Goal: Task Accomplishment & Management: Manage account settings

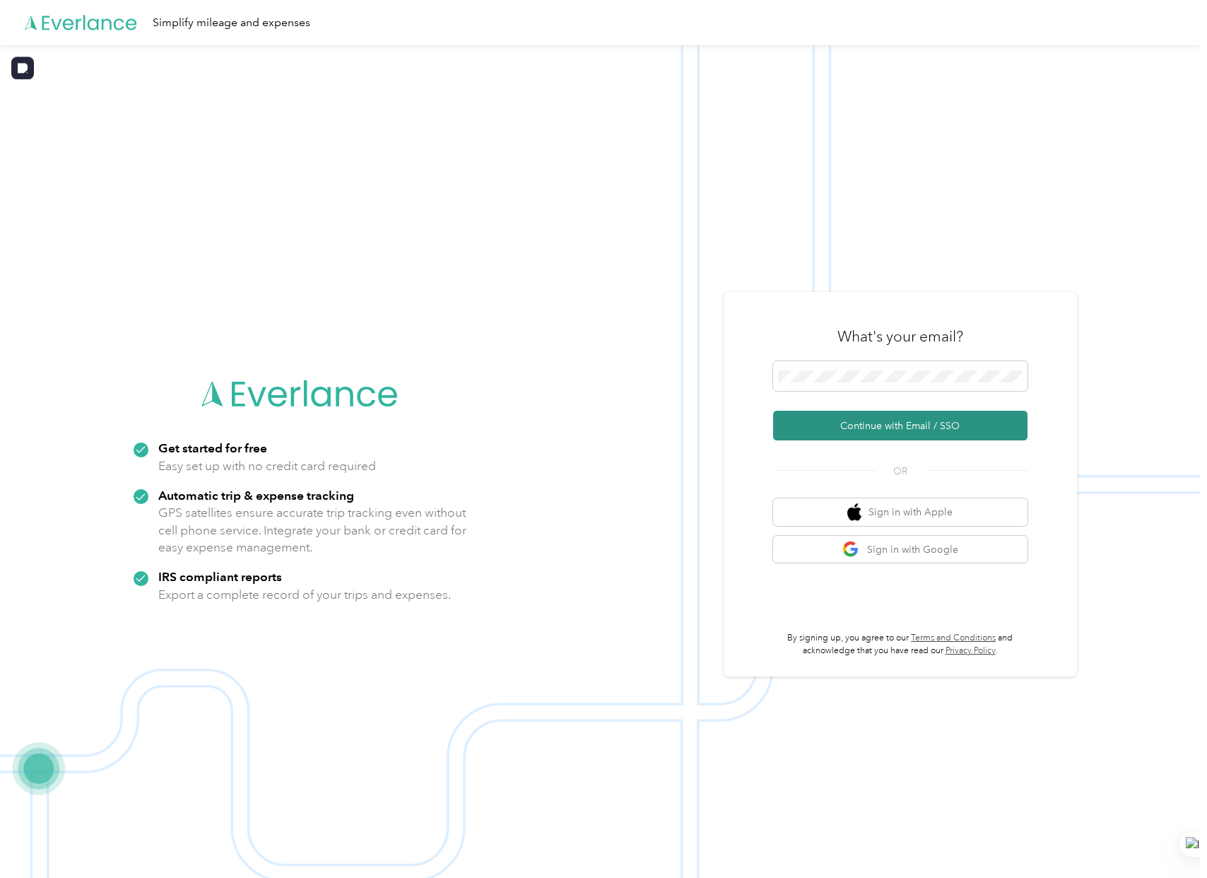
click at [833, 413] on button "Continue with Email / SSO" at bounding box center [900, 426] width 254 height 30
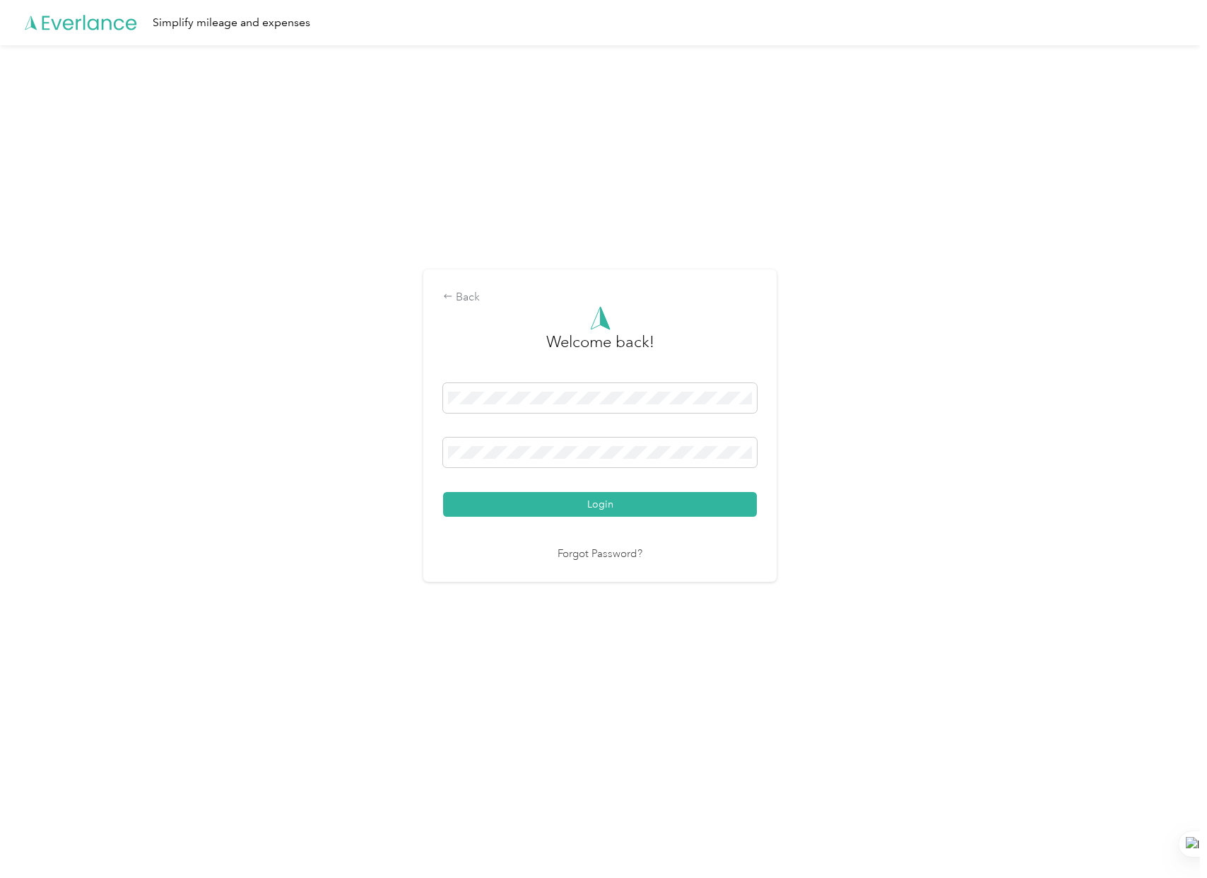
click at [495, 518] on div "Welcome back! Login Forgot Password?" at bounding box center [600, 434] width 314 height 257
click at [498, 511] on button "Login" at bounding box center [600, 504] width 314 height 25
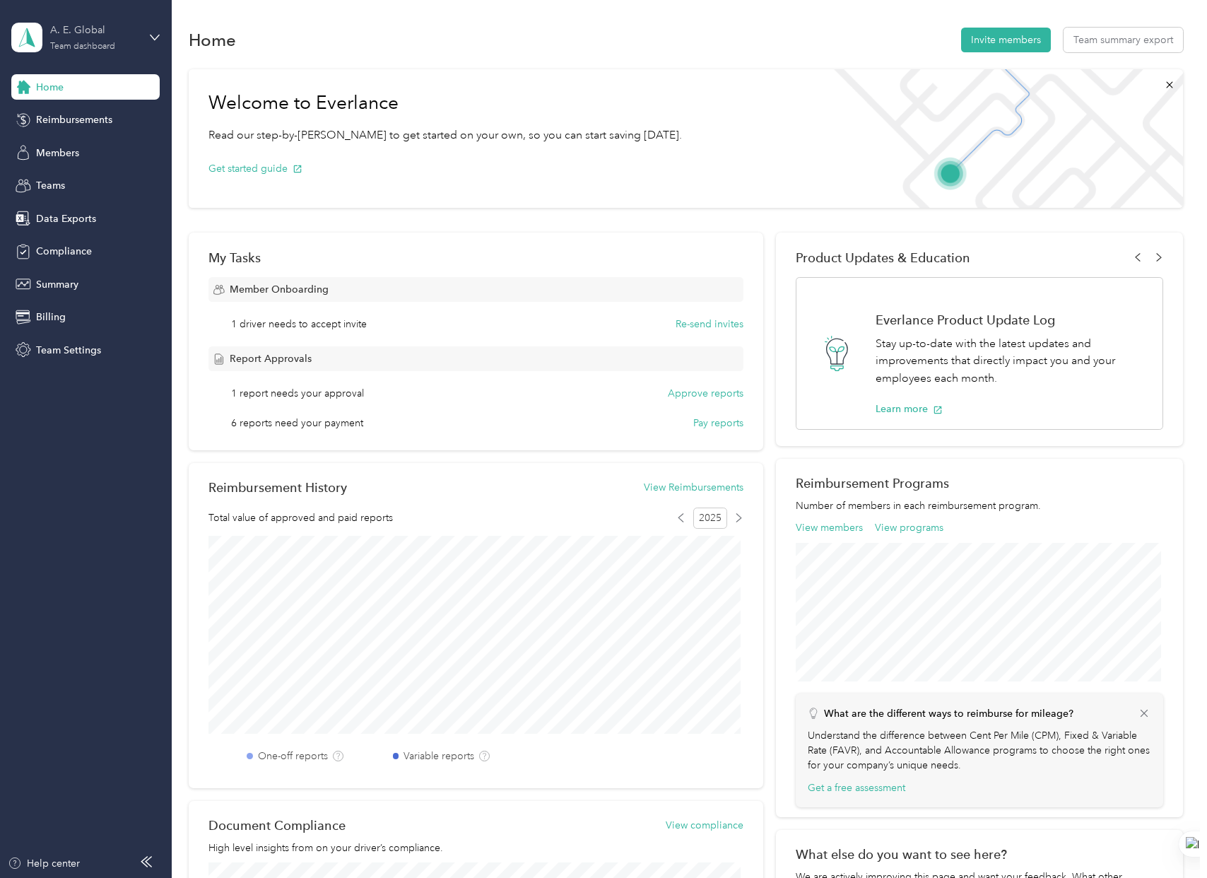
click at [76, 43] on div "Team dashboard" at bounding box center [82, 46] width 65 height 8
drag, startPoint x: 505, startPoint y: 75, endPoint x: 493, endPoint y: 74, distance: 11.3
click at [505, 75] on div "Welcome to Everlance Read our step-by-[PERSON_NAME] to get started on your own,…" at bounding box center [445, 138] width 513 height 139
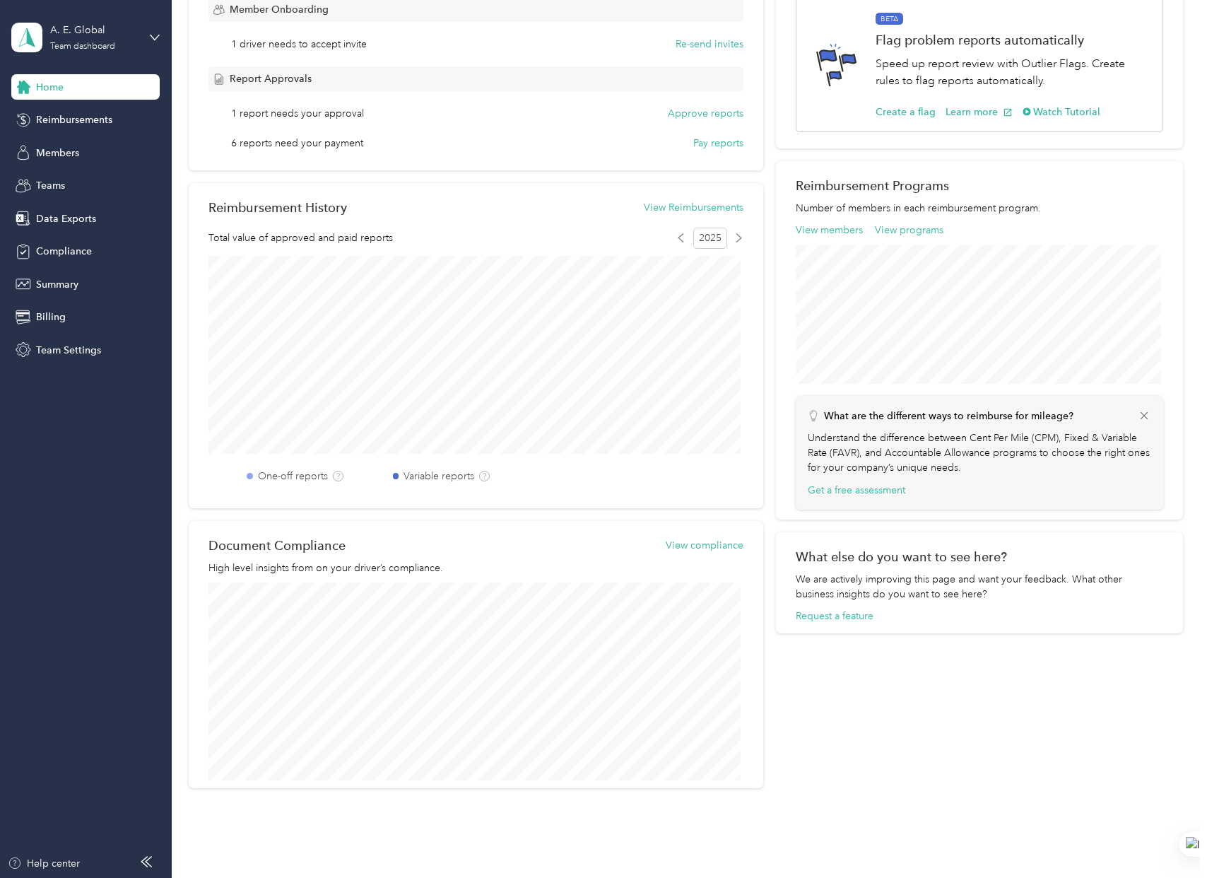
scroll to position [283, 0]
click at [677, 199] on button "View Reimbursements" at bounding box center [694, 204] width 100 height 15
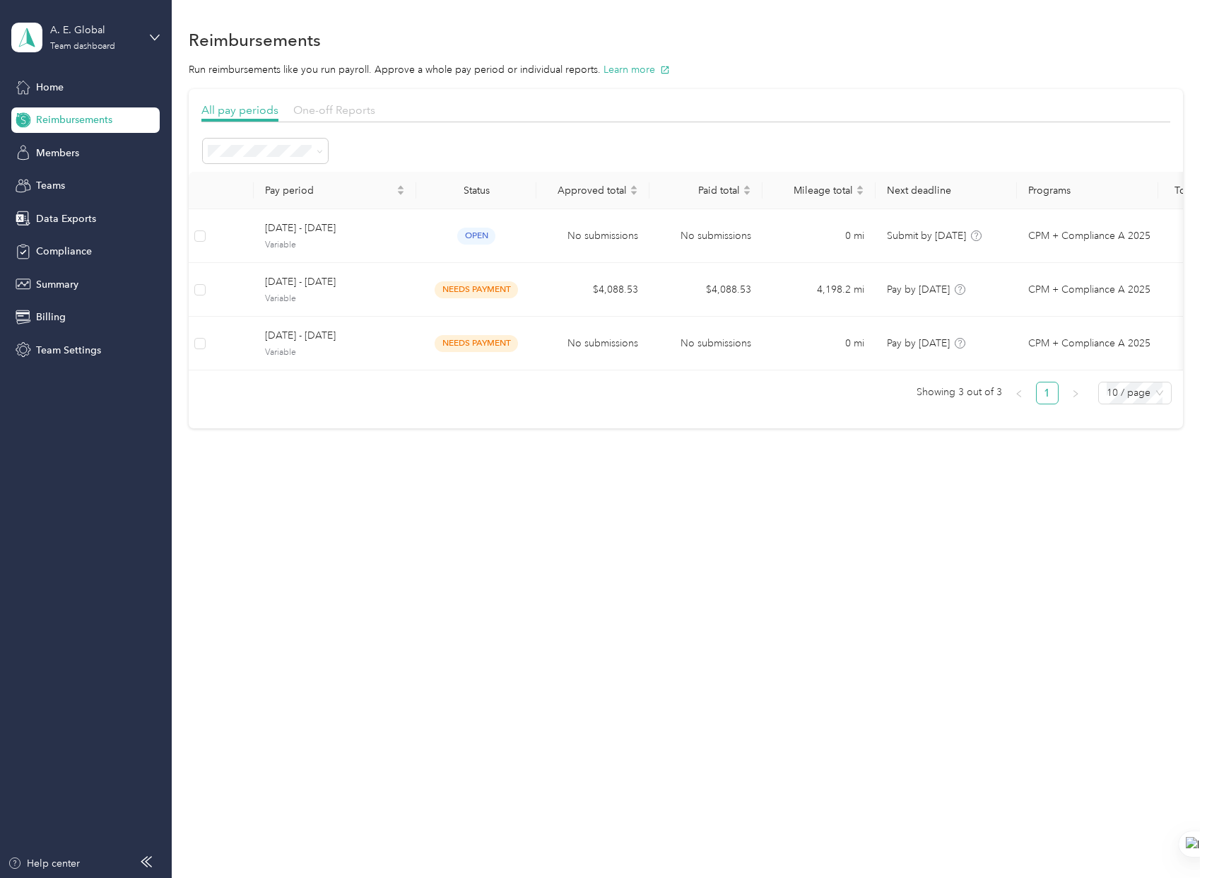
click at [365, 106] on span "One-off Reports" at bounding box center [334, 109] width 82 height 13
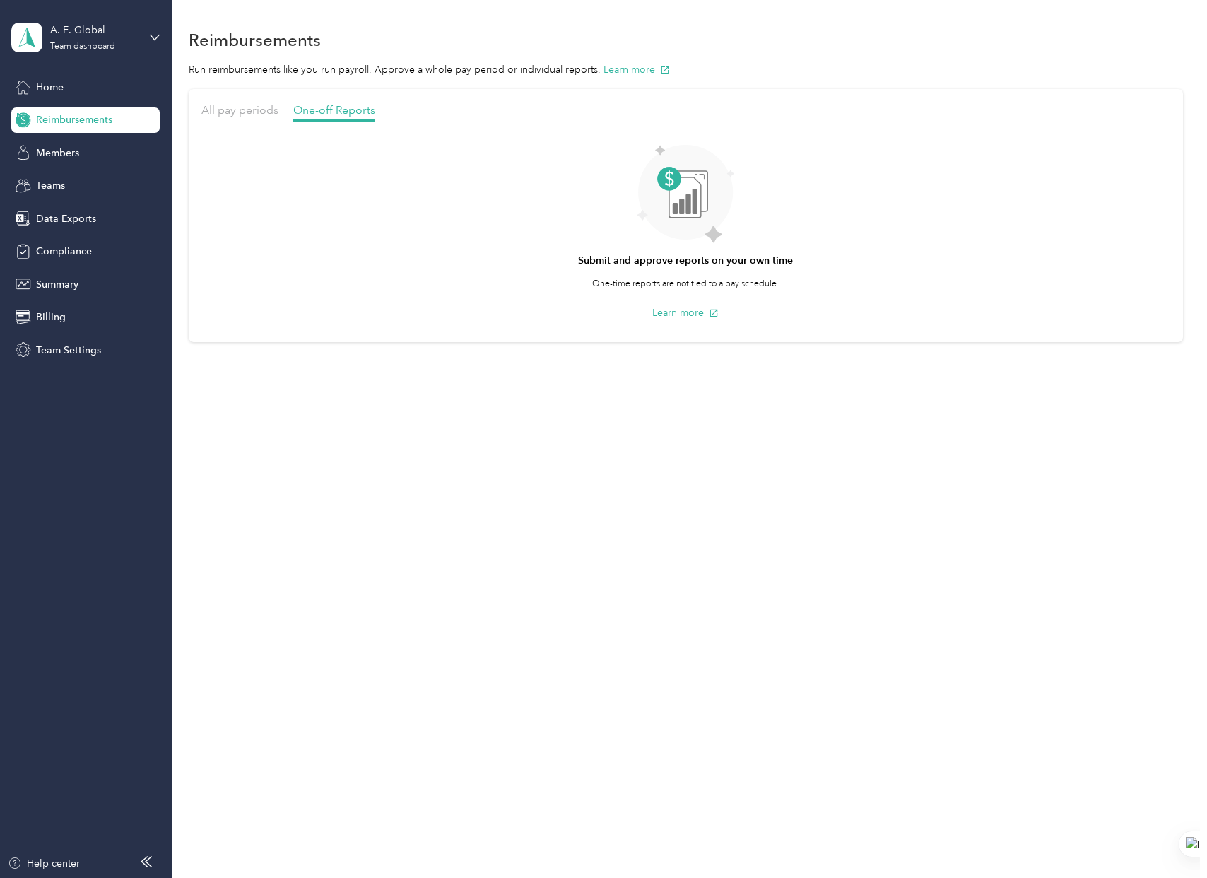
click at [198, 100] on section "All pay periods One-off Reports Submit and approve reports on your own time One…" at bounding box center [686, 215] width 994 height 253
click at [245, 116] on span "All pay periods" at bounding box center [239, 109] width 77 height 13
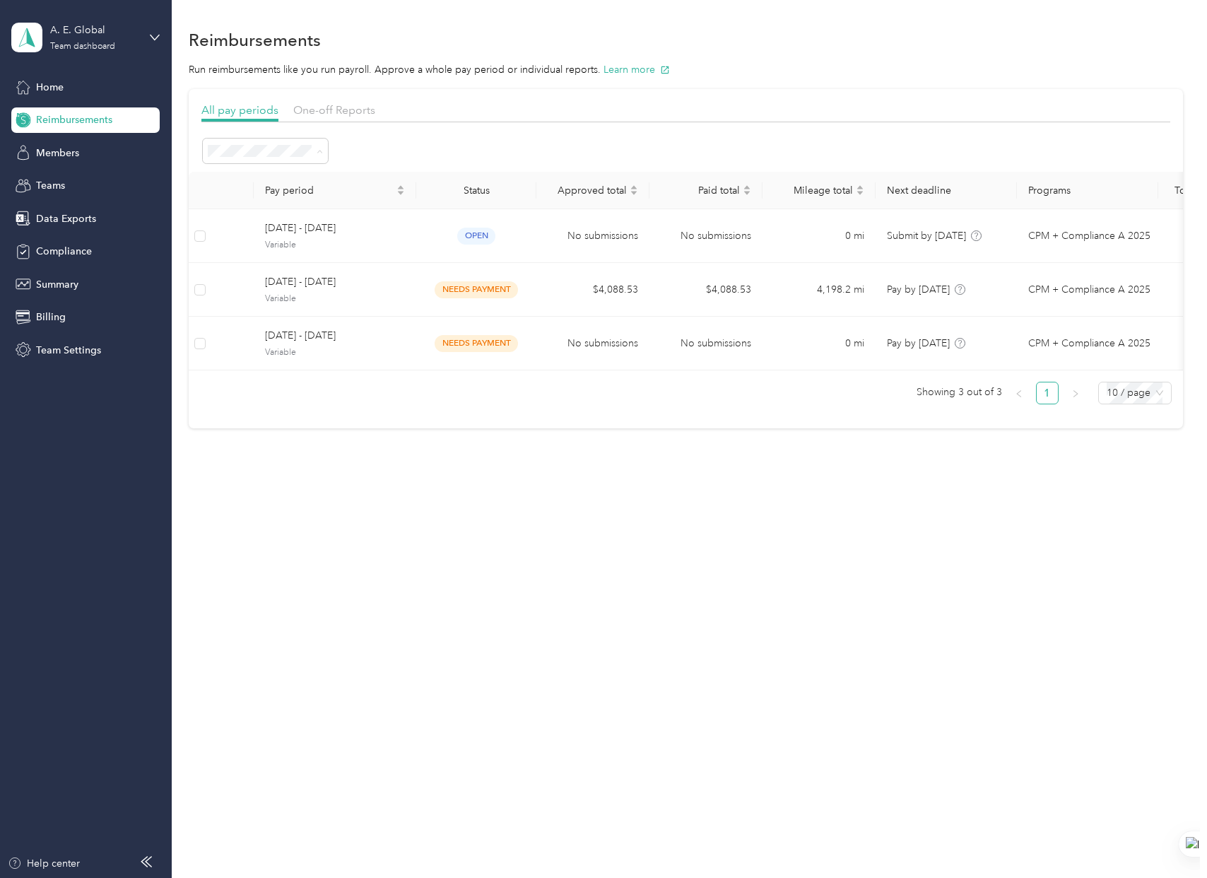
click at [250, 182] on li "All periods" at bounding box center [265, 177] width 125 height 25
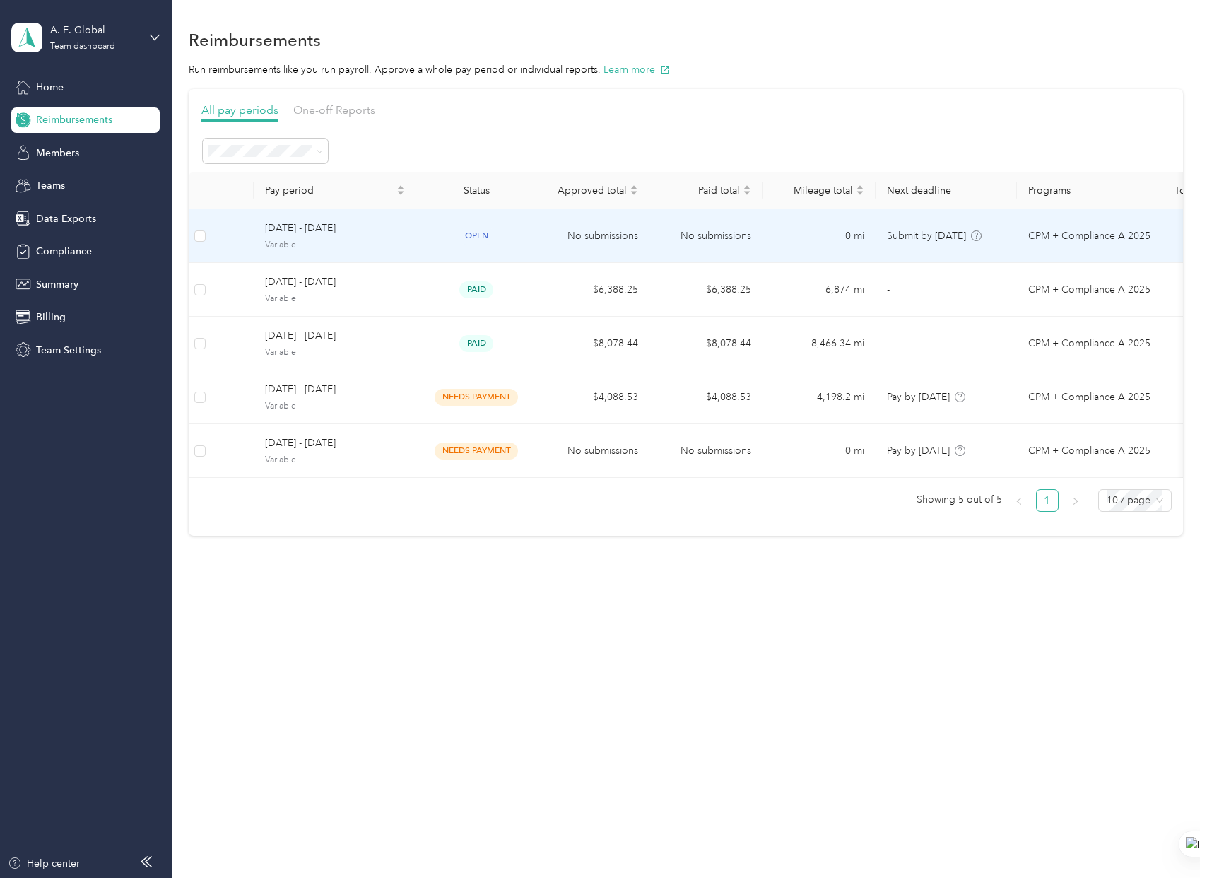
click at [300, 227] on span "August 1 - 31, 2025" at bounding box center [335, 229] width 140 height 16
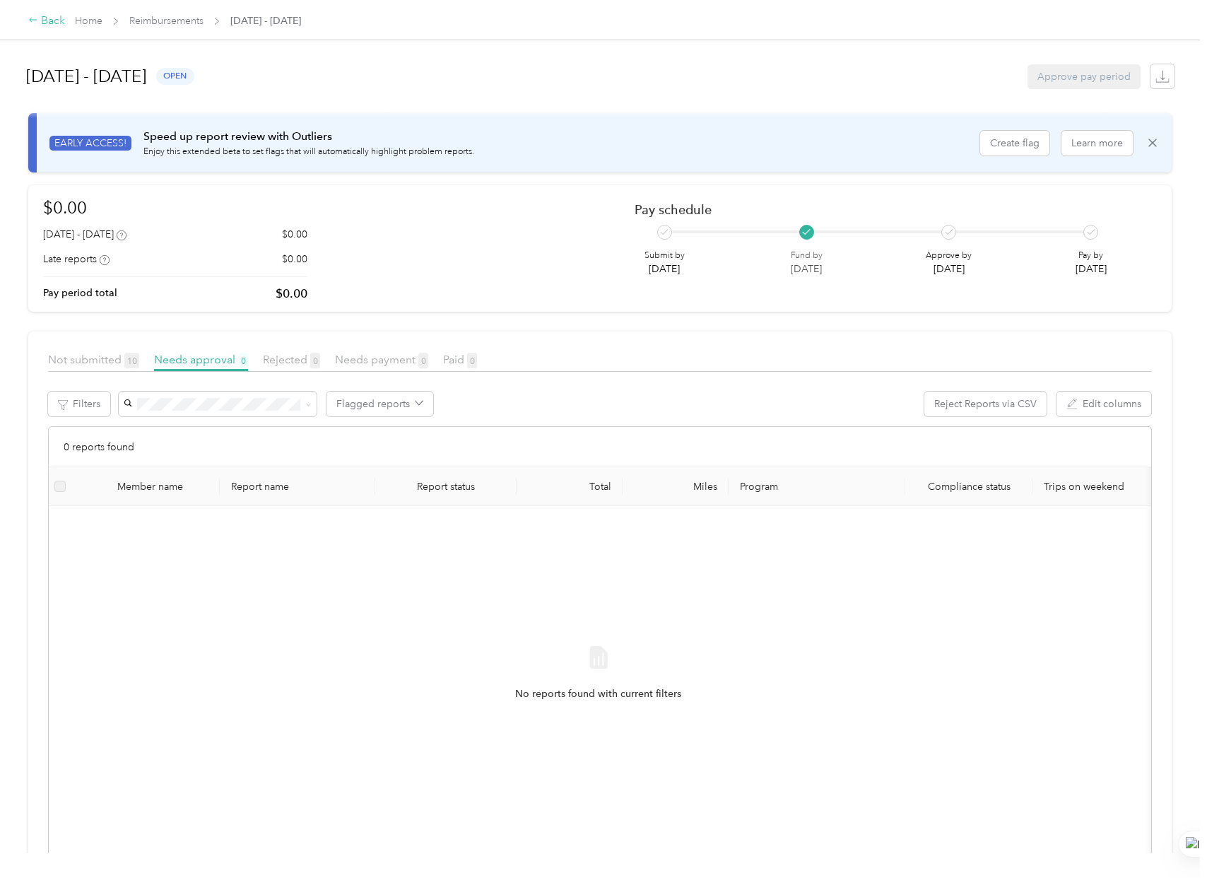
click at [36, 21] on icon at bounding box center [33, 20] width 10 height 10
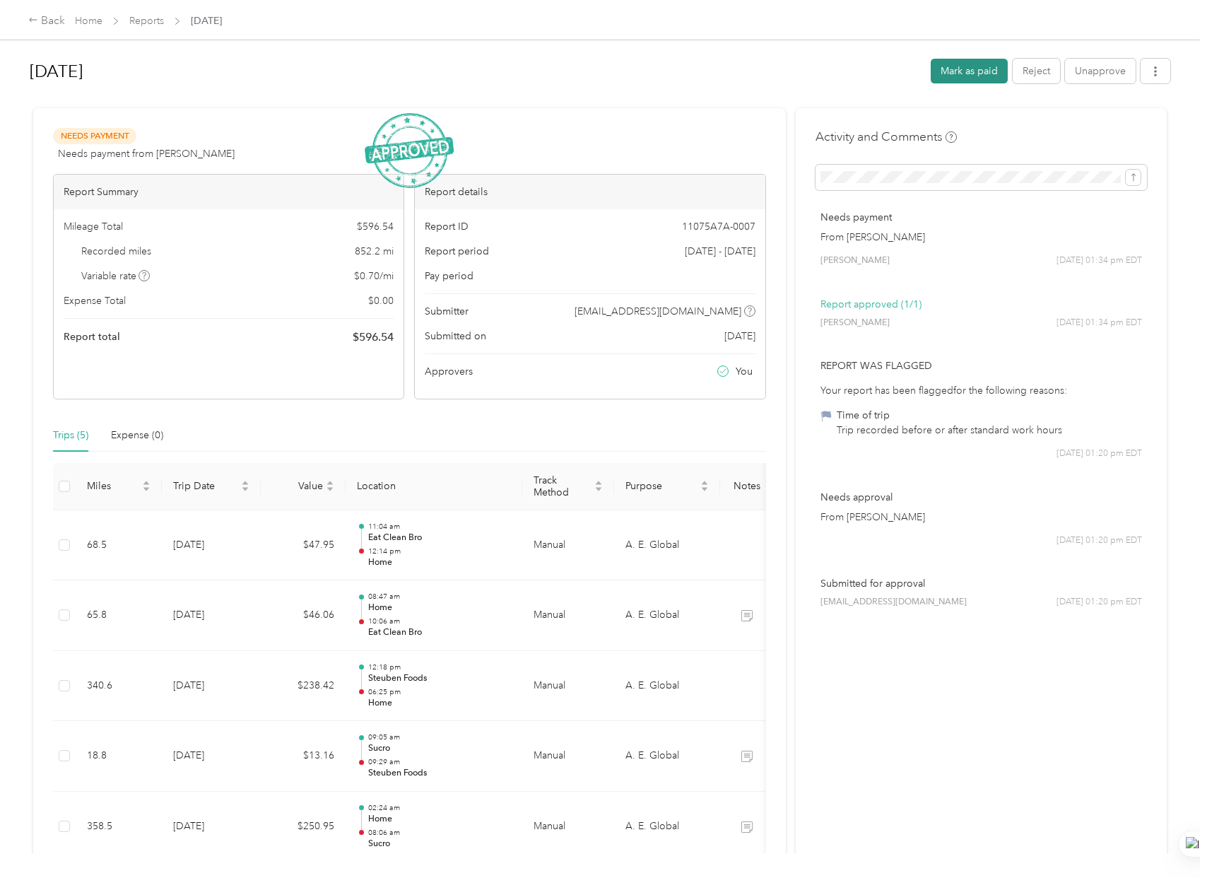
click at [975, 67] on button "Mark as paid" at bounding box center [969, 71] width 77 height 25
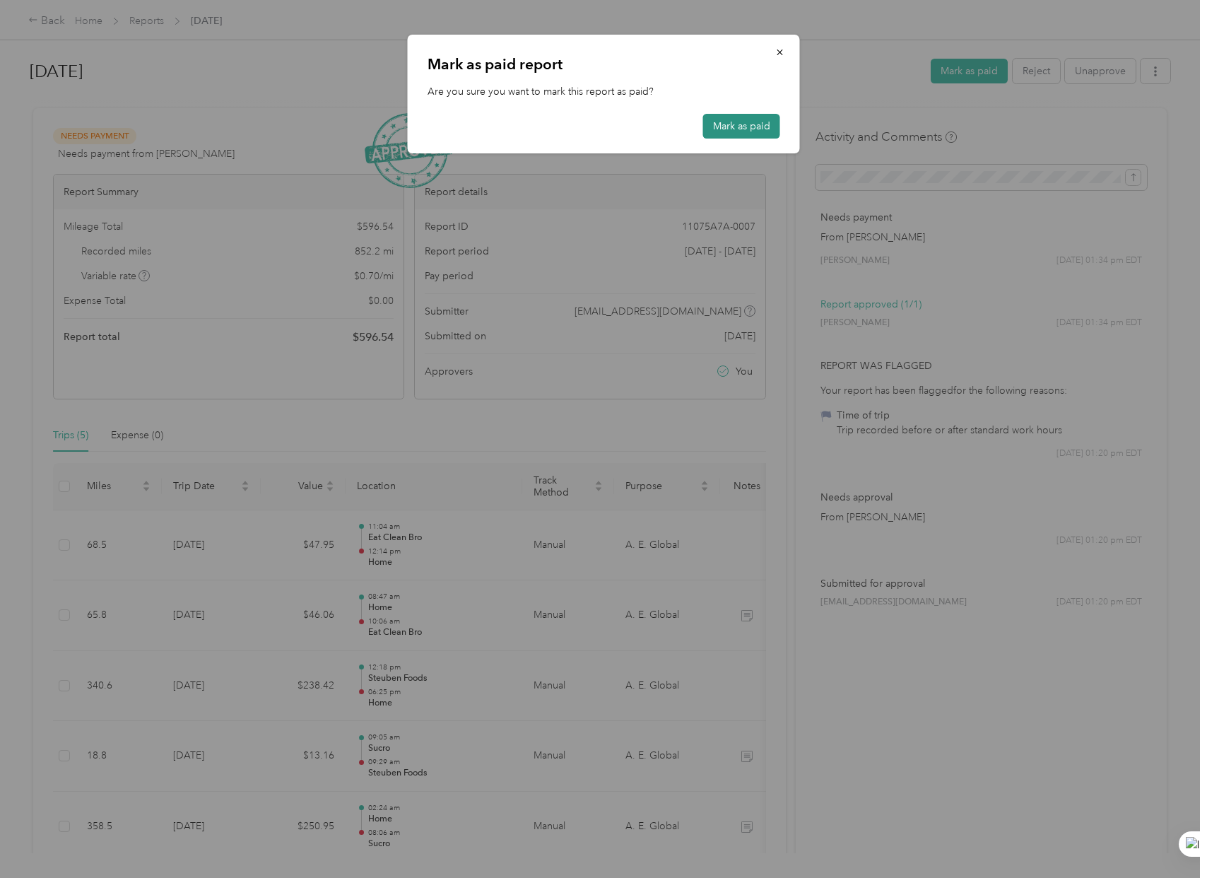
click at [742, 127] on button "Mark as paid" at bounding box center [741, 126] width 77 height 25
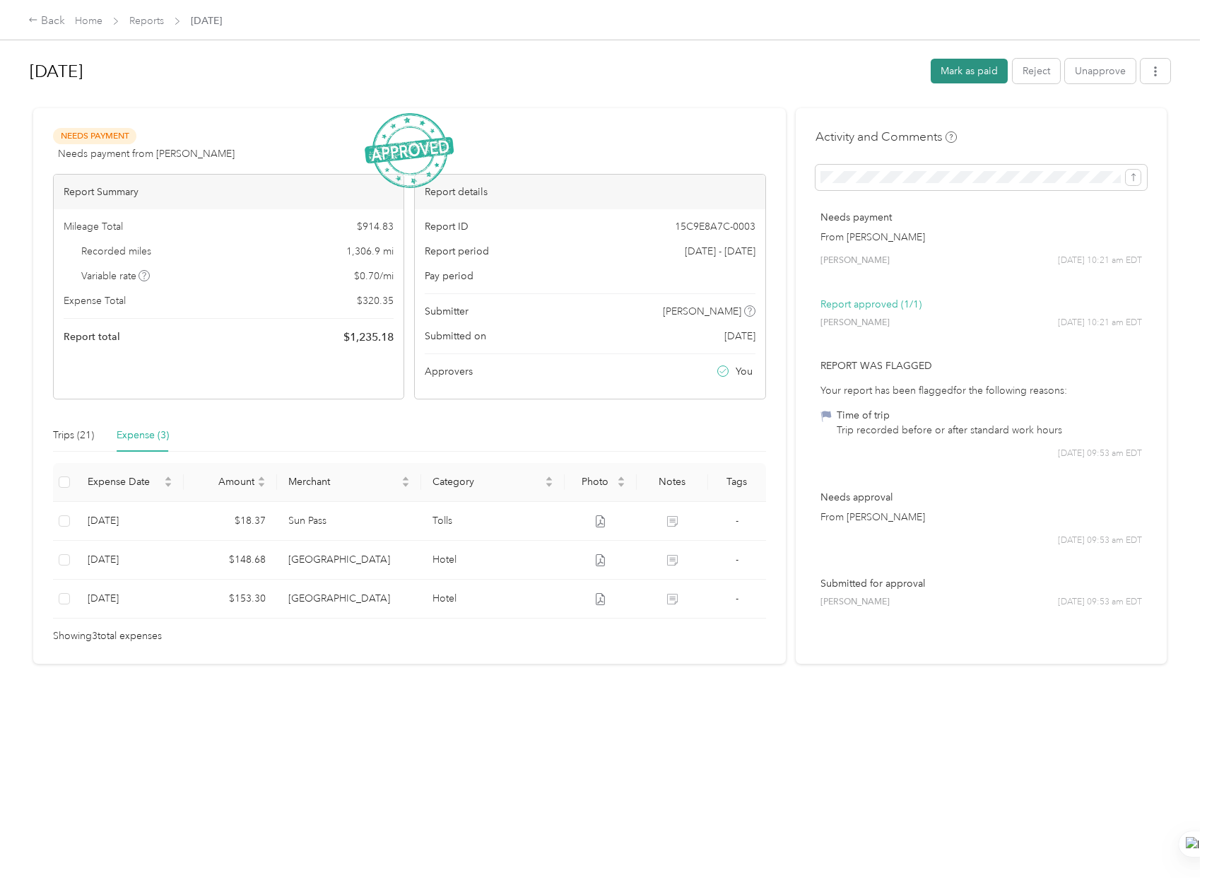
click at [959, 68] on button "Mark as paid" at bounding box center [969, 71] width 77 height 25
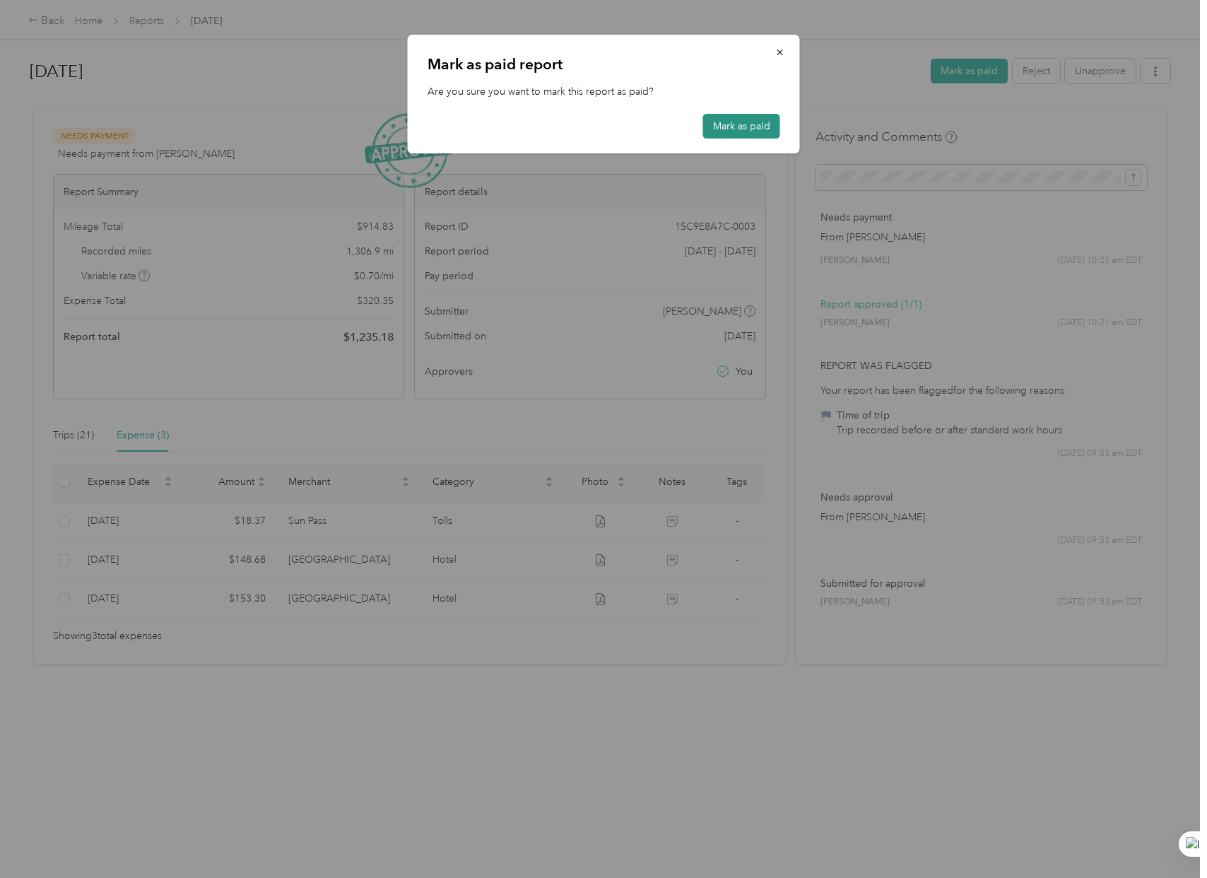
click at [736, 128] on button "Mark as paid" at bounding box center [741, 126] width 77 height 25
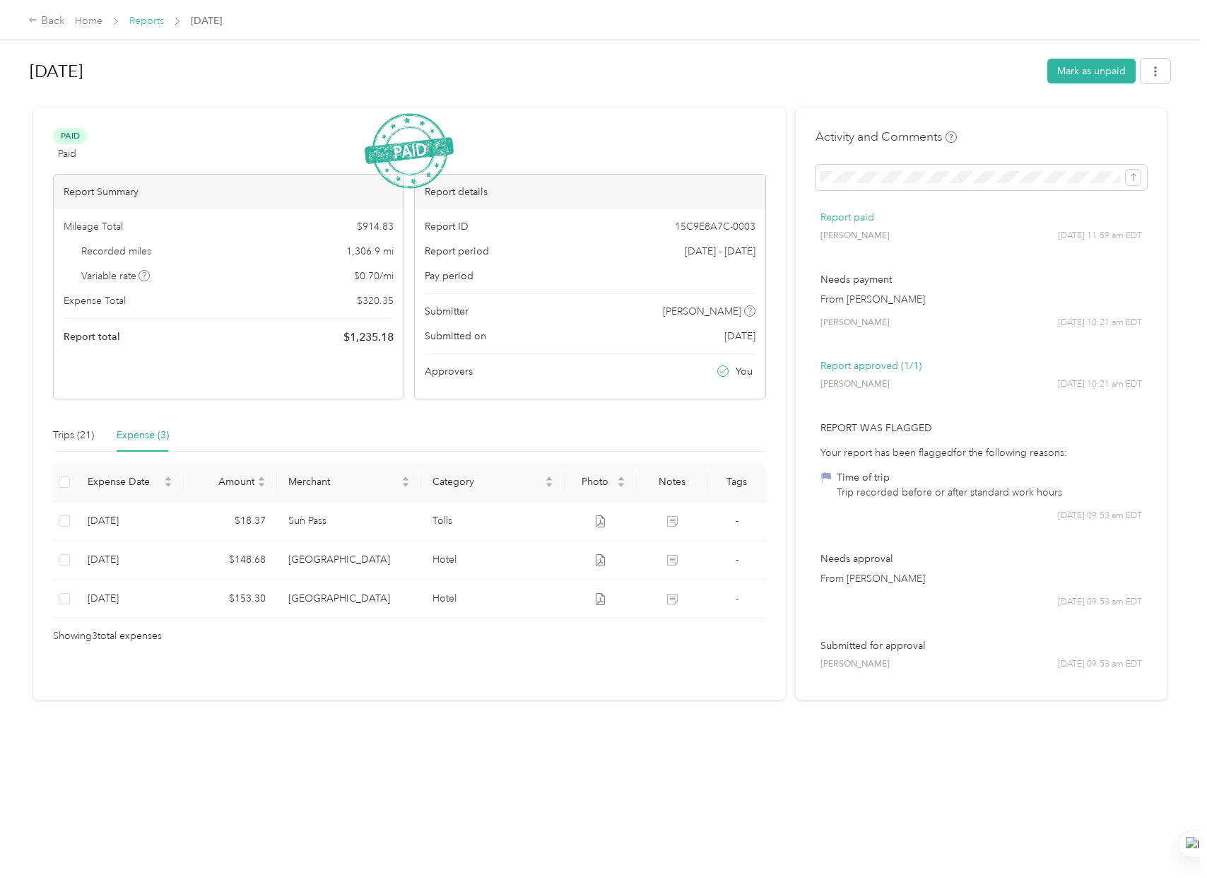
click at [148, 27] on link "Reports" at bounding box center [146, 21] width 35 height 12
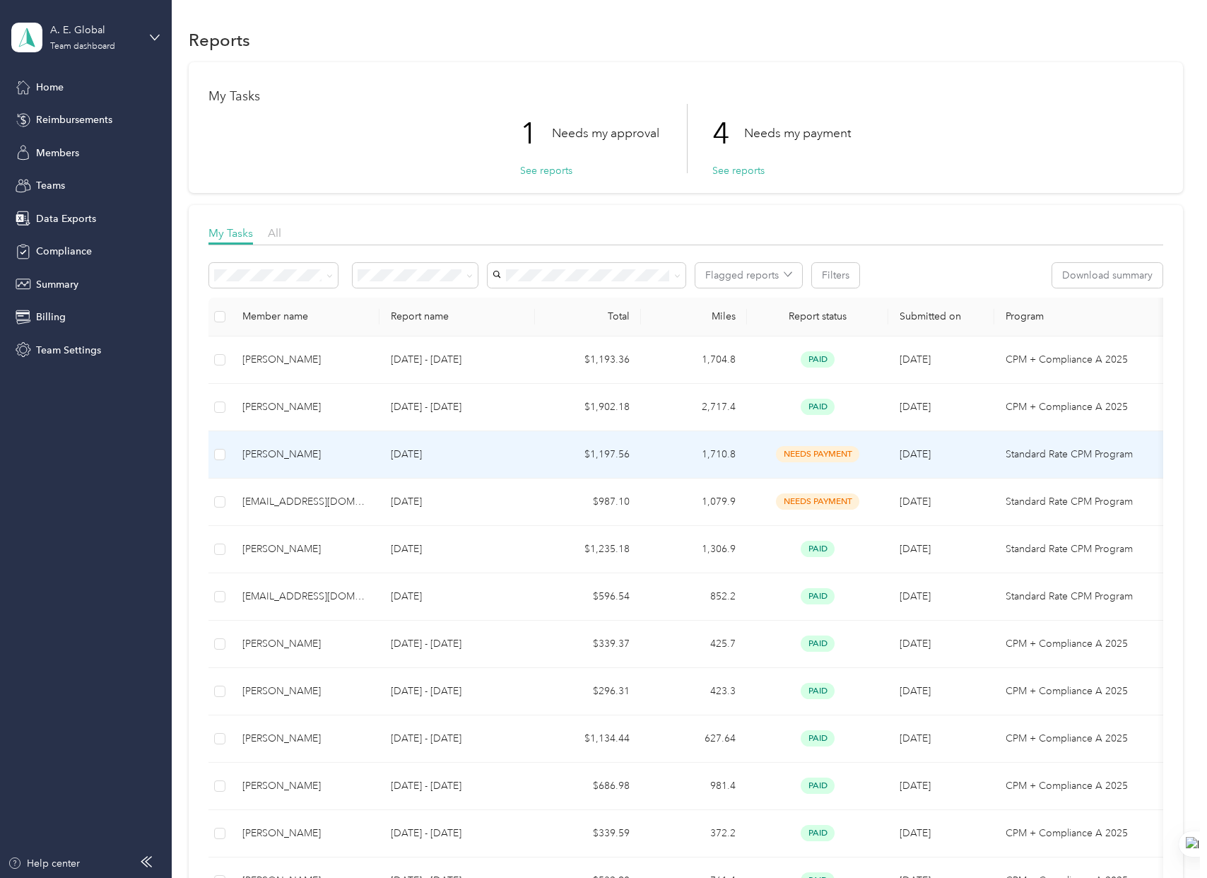
click at [210, 454] on td at bounding box center [219, 454] width 23 height 47
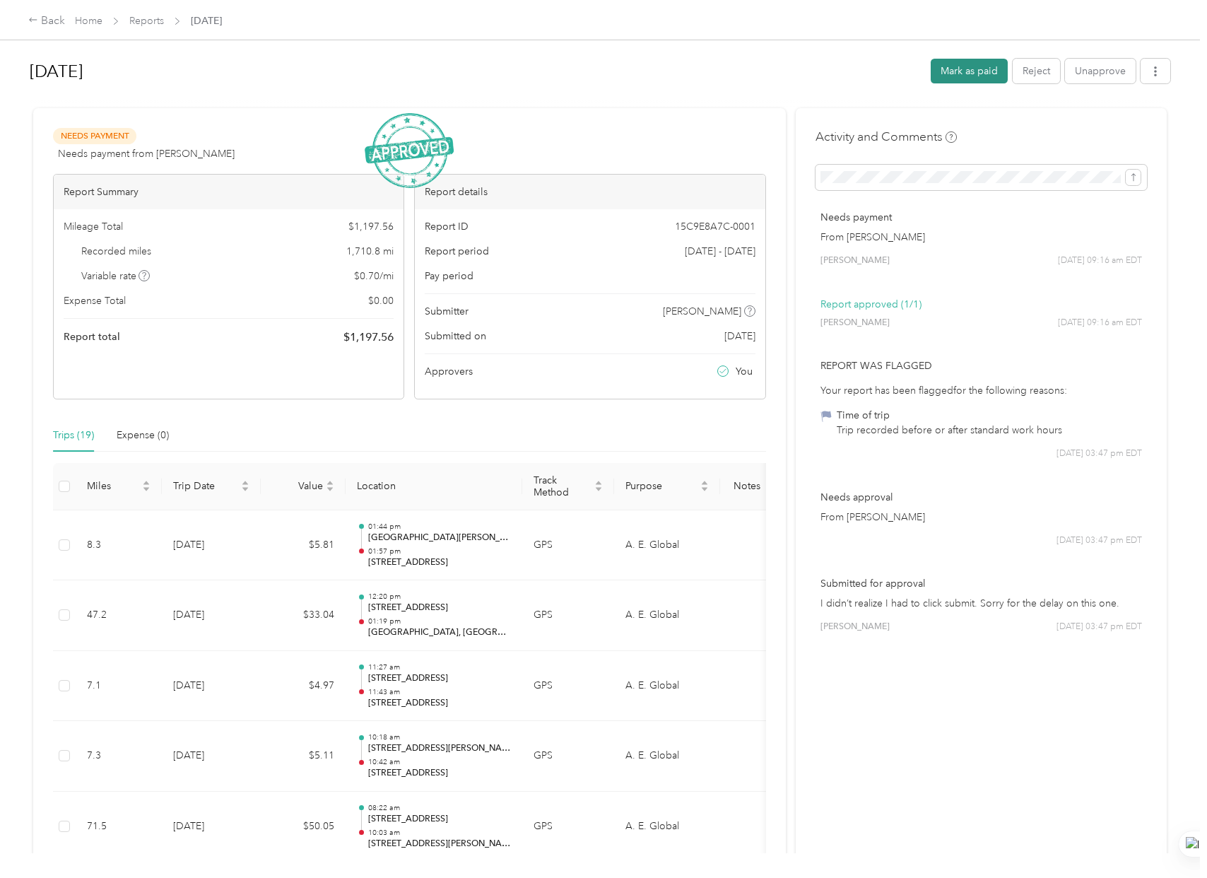
click at [953, 71] on button "Mark as paid" at bounding box center [969, 71] width 77 height 25
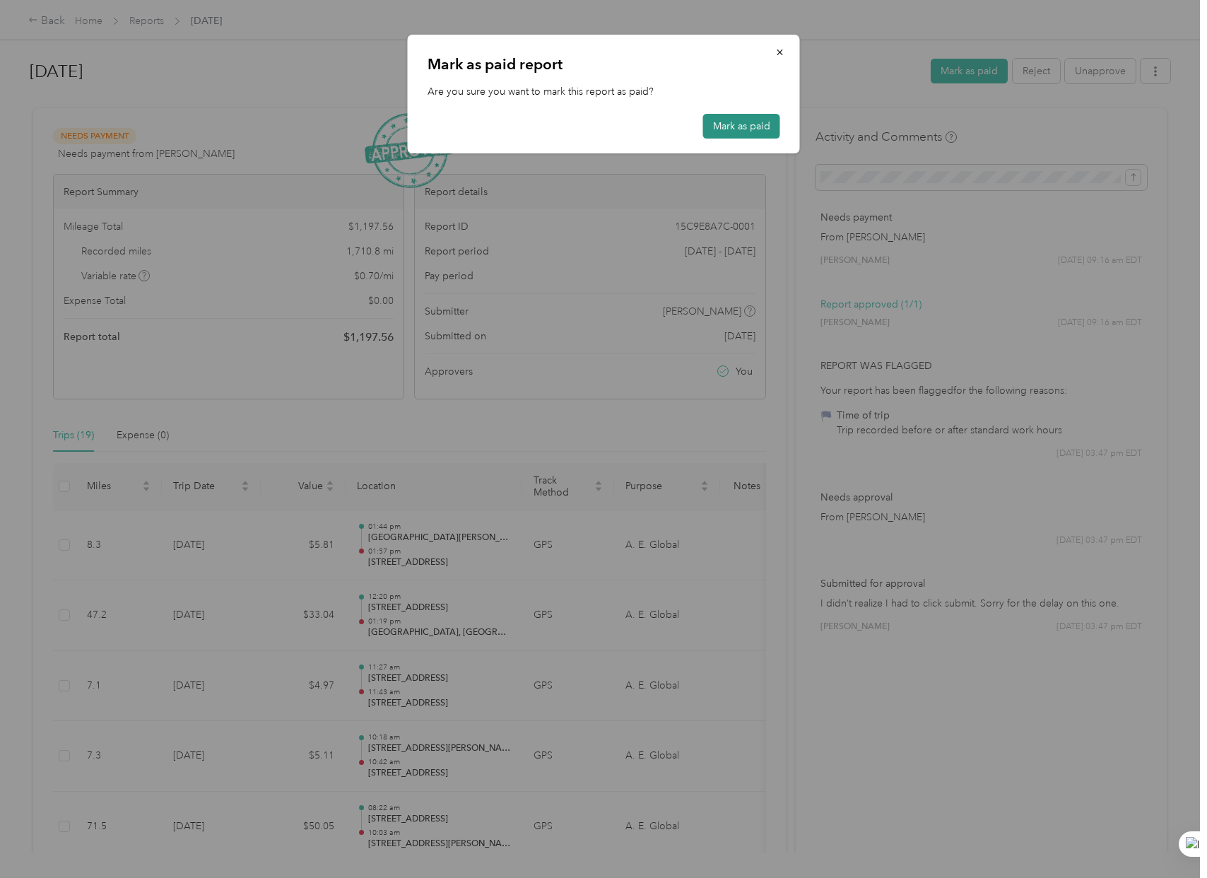
click at [765, 135] on button "Mark as paid" at bounding box center [741, 126] width 77 height 25
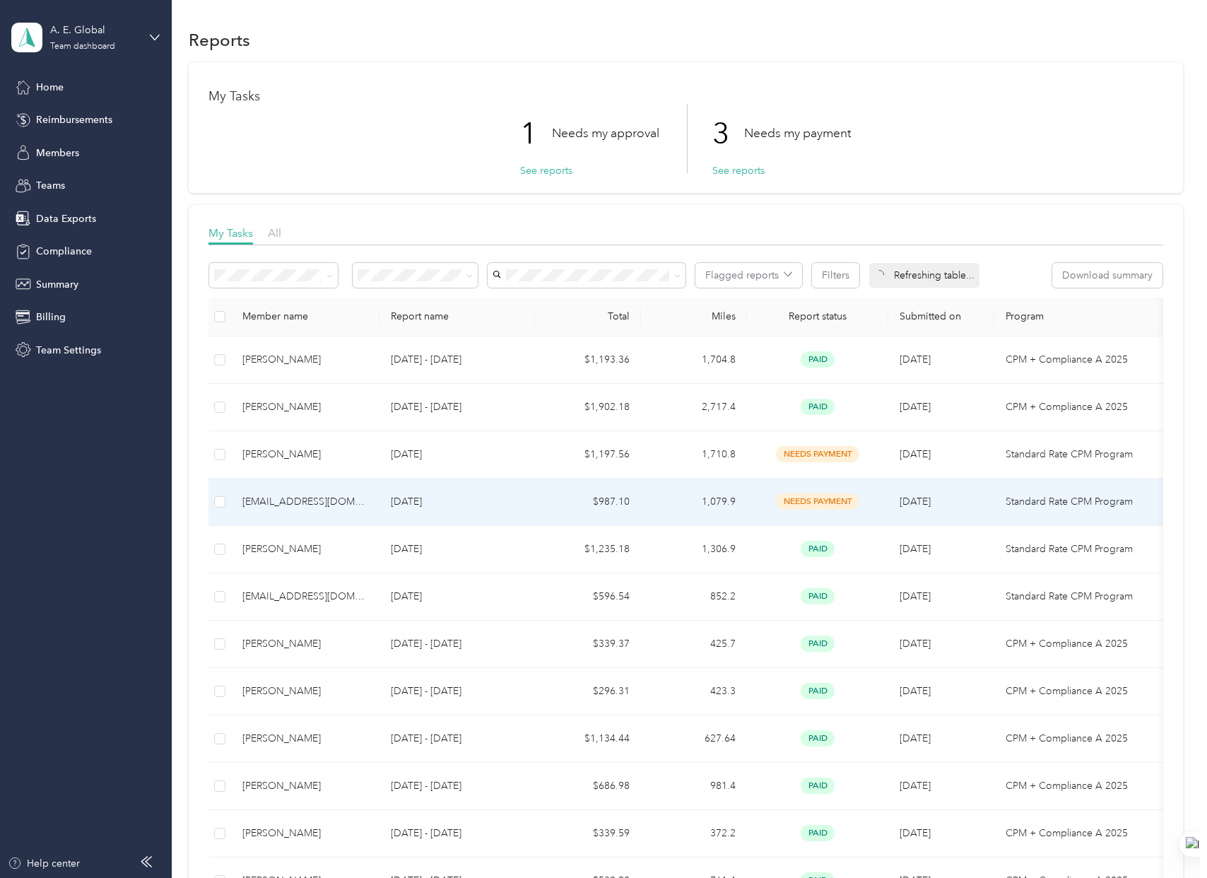
click at [316, 505] on div "[EMAIL_ADDRESS][DOMAIN_NAME]" at bounding box center [305, 502] width 126 height 16
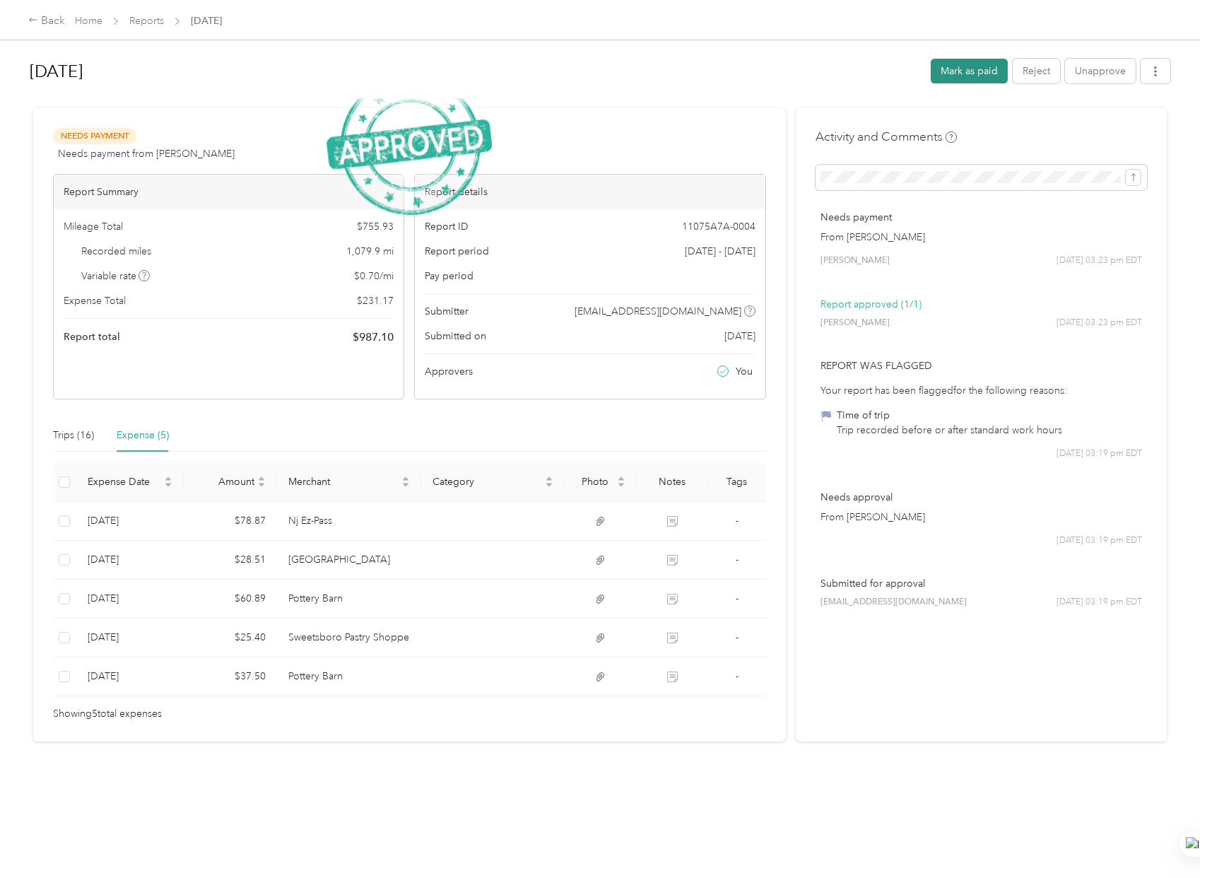
click at [959, 69] on button "Mark as paid" at bounding box center [969, 71] width 77 height 25
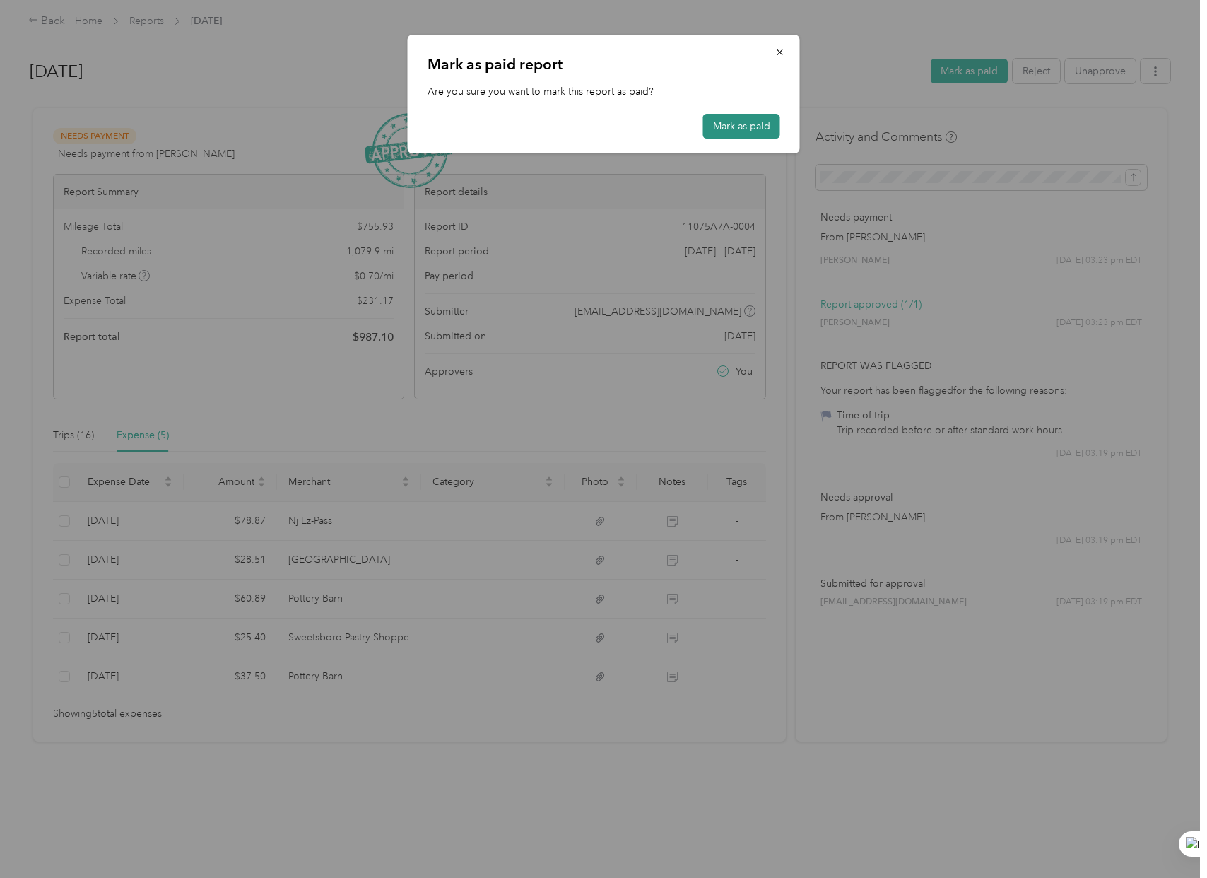
click at [725, 122] on button "Mark as paid" at bounding box center [741, 126] width 77 height 25
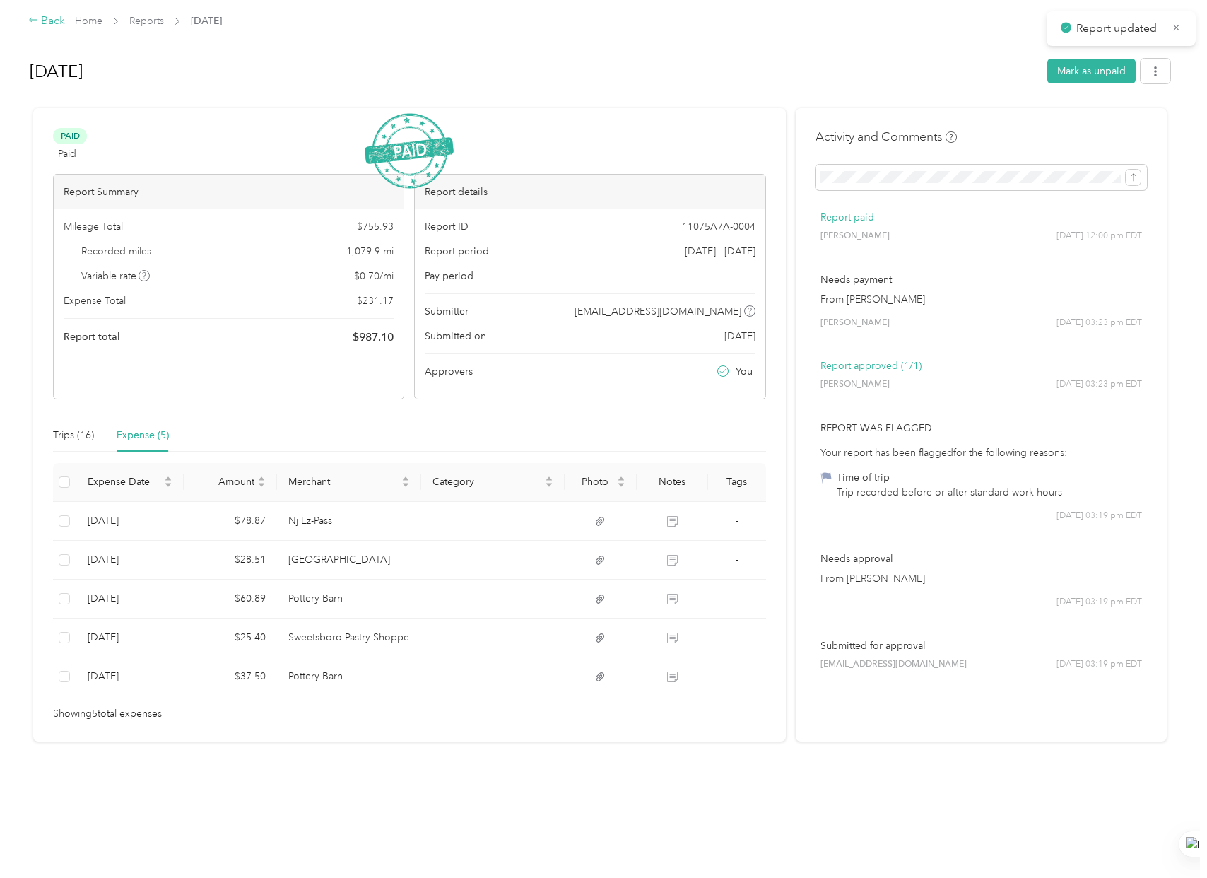
click at [47, 18] on div "Back" at bounding box center [46, 21] width 37 height 17
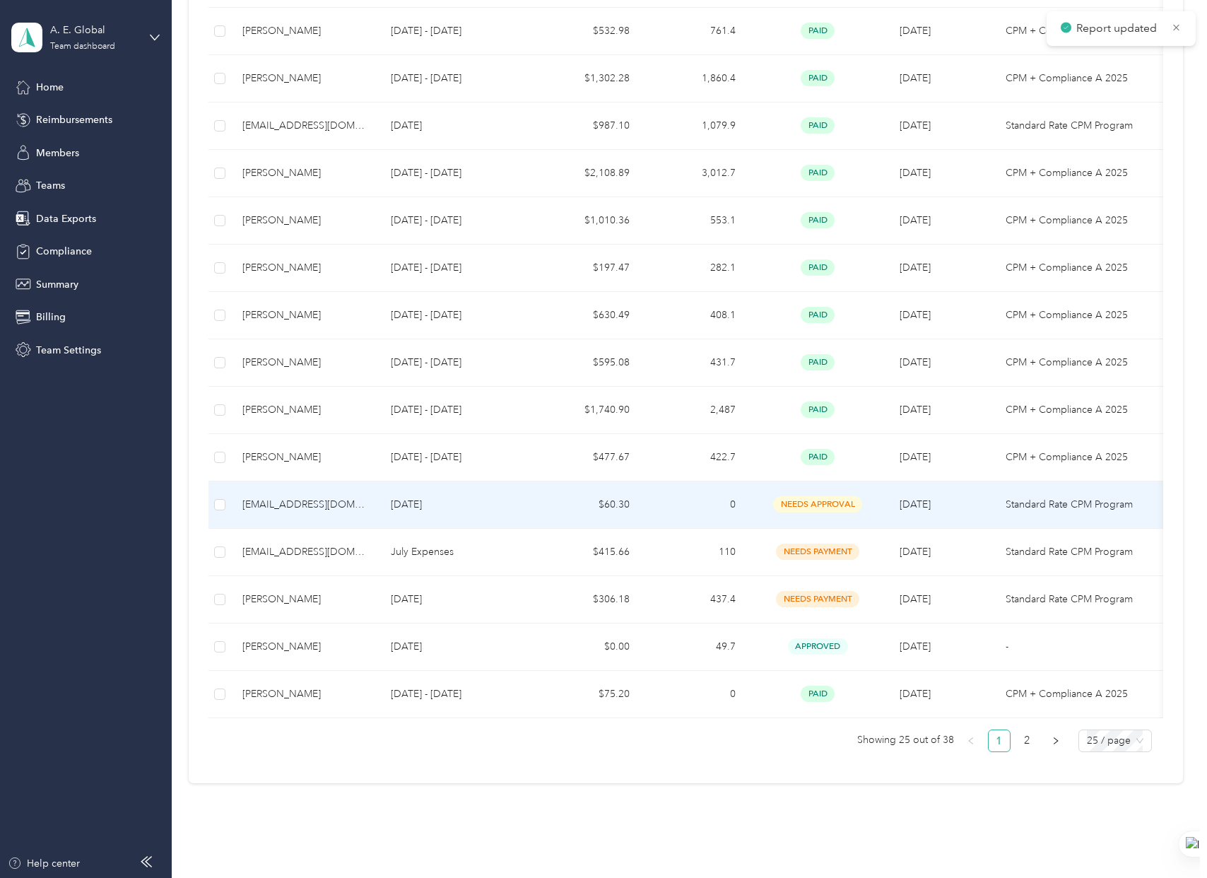
scroll to position [864, 0]
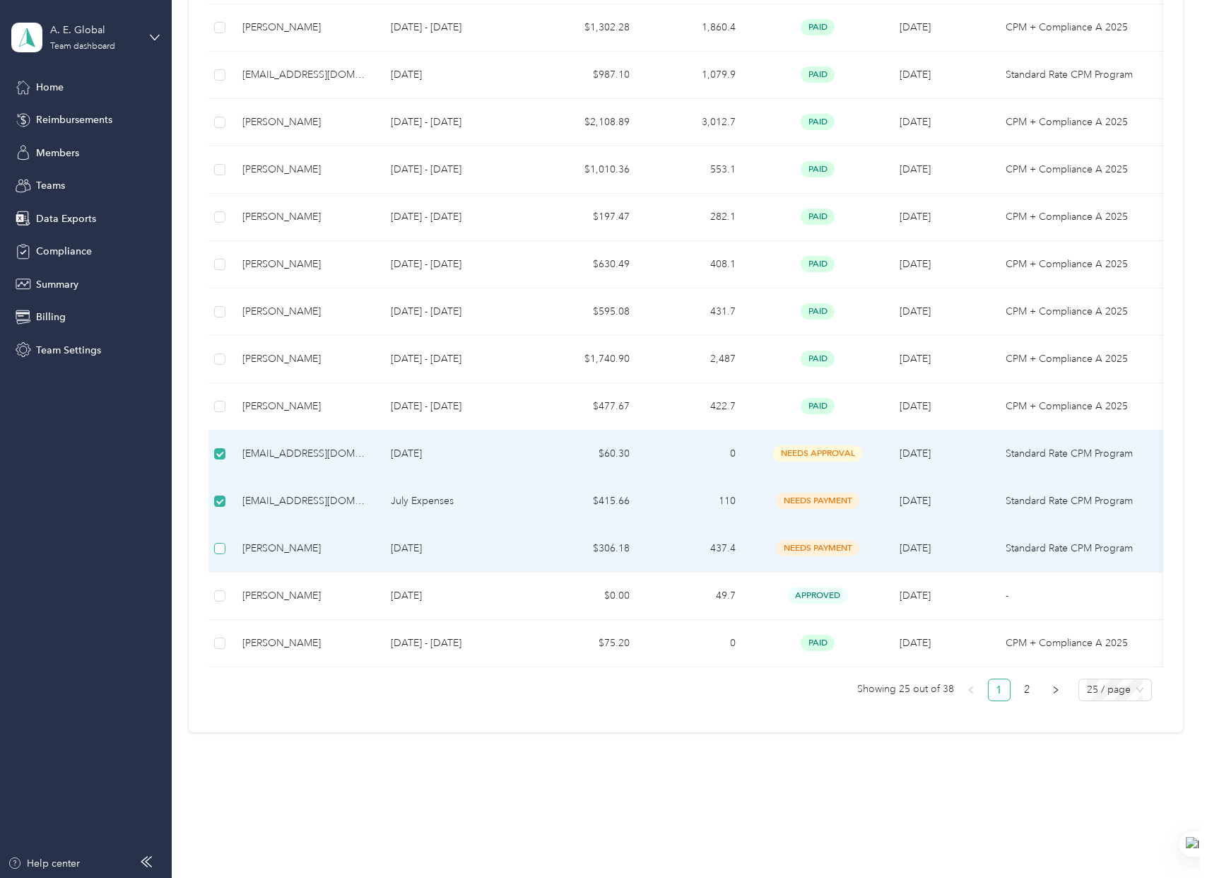
click at [220, 541] on label at bounding box center [219, 549] width 11 height 16
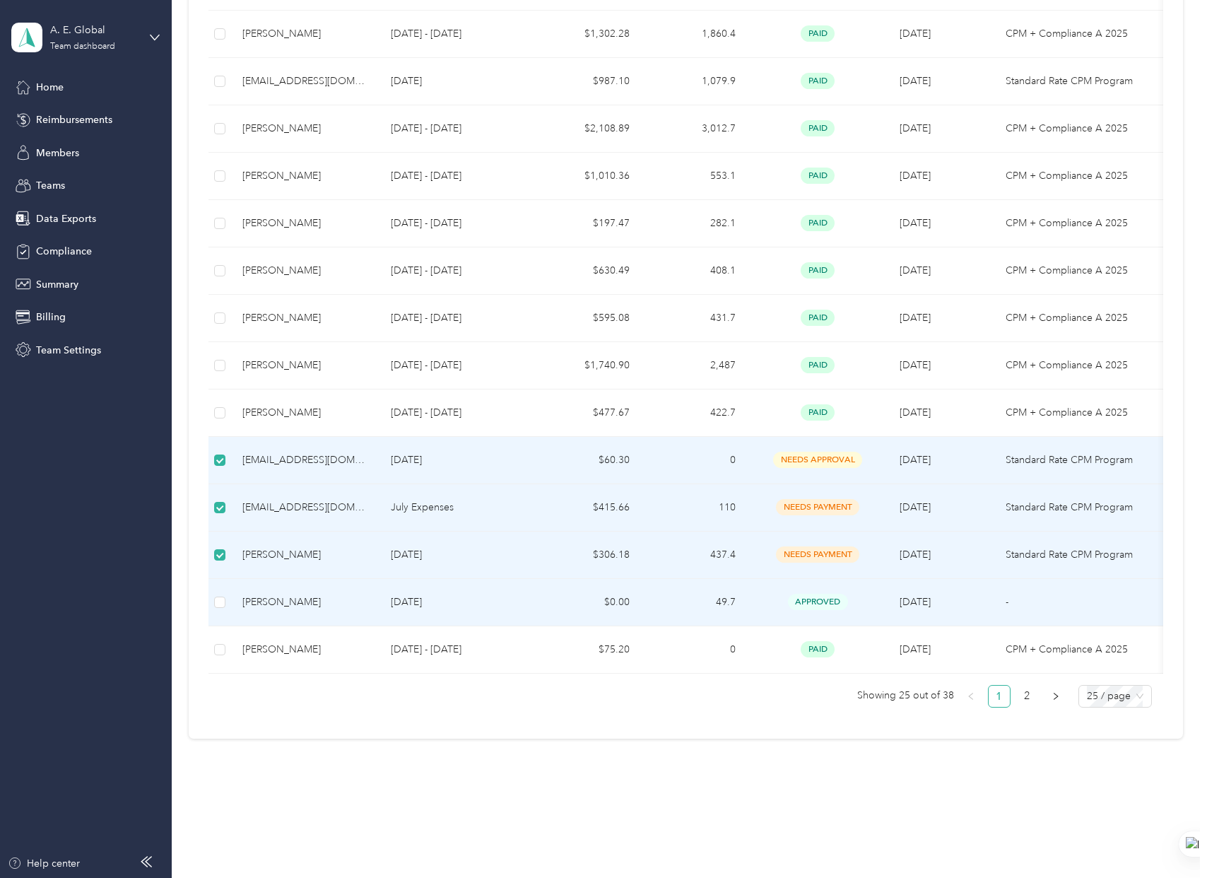
scroll to position [848, 0]
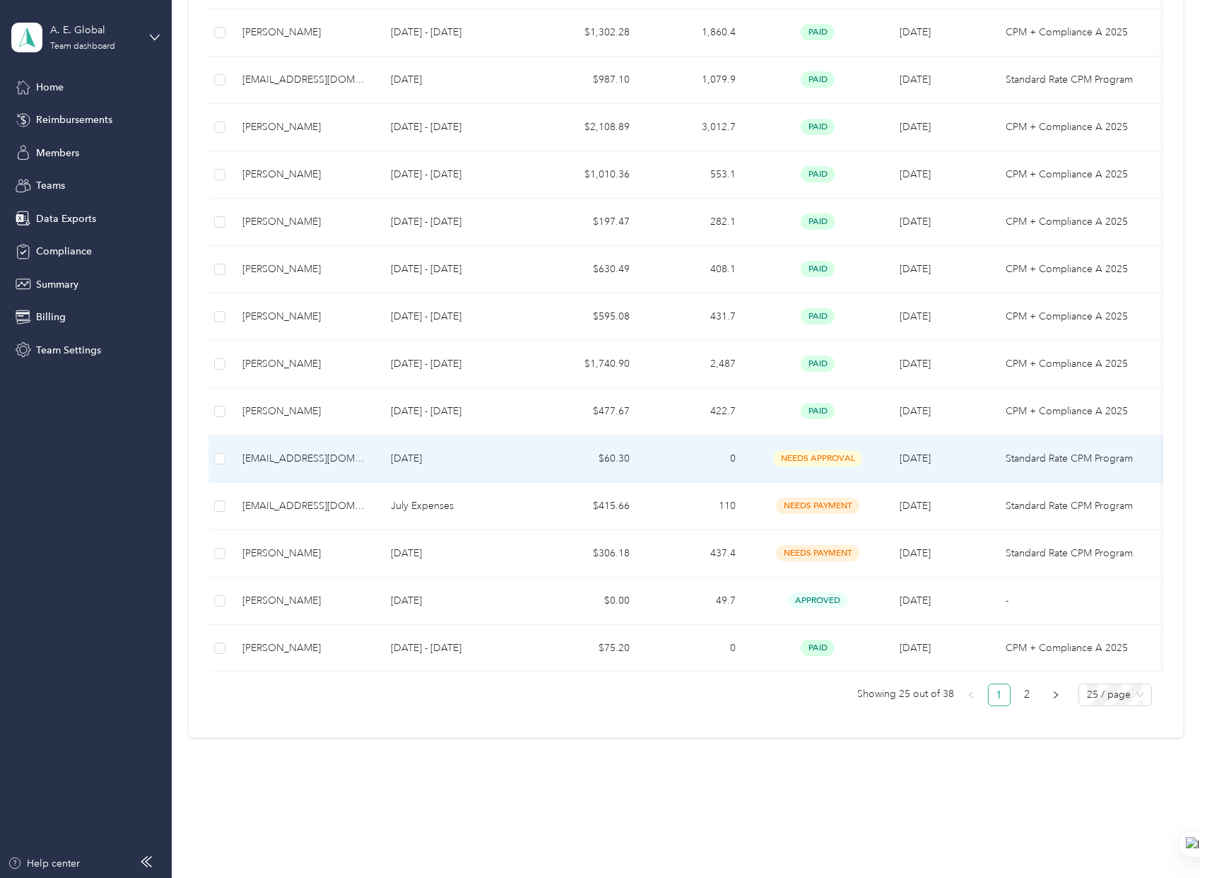
click at [458, 461] on p "[DATE]" at bounding box center [457, 459] width 133 height 16
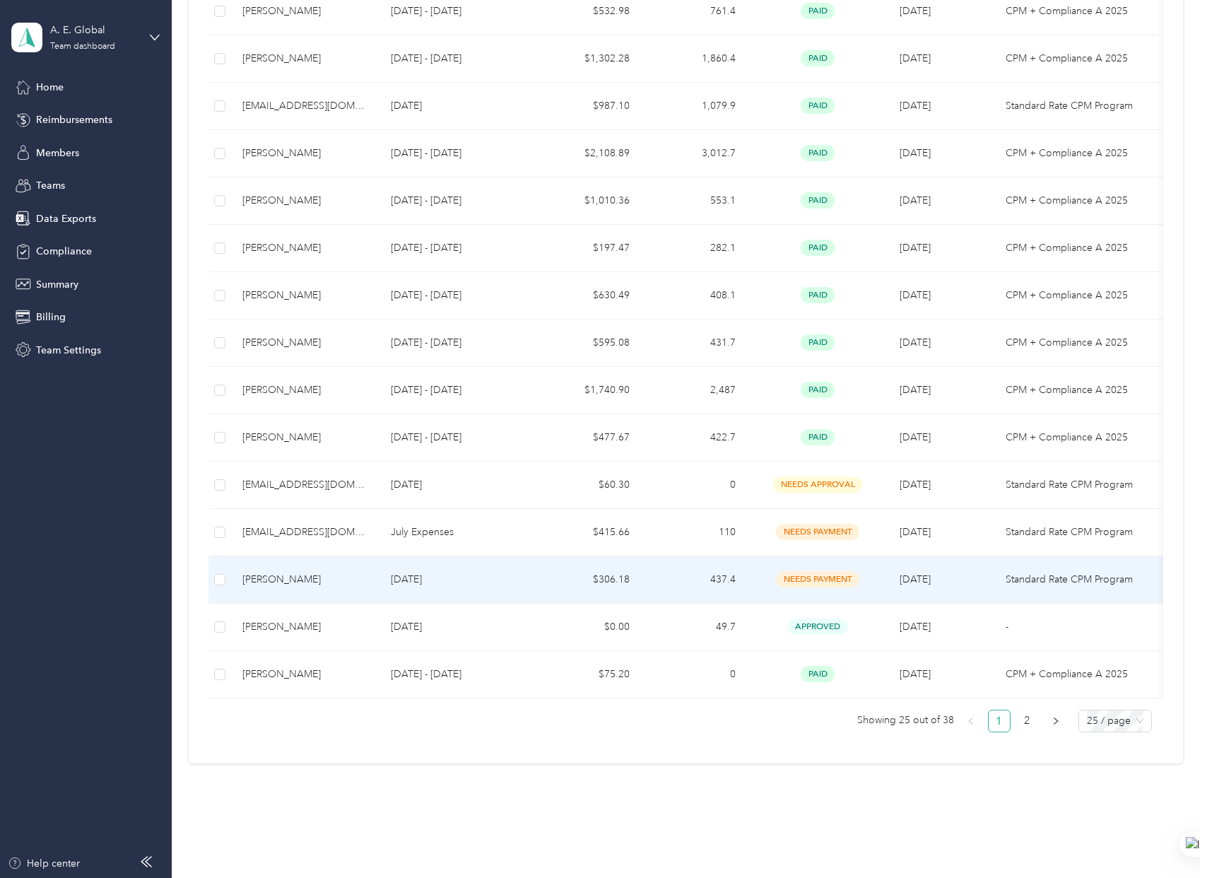
scroll to position [864, 0]
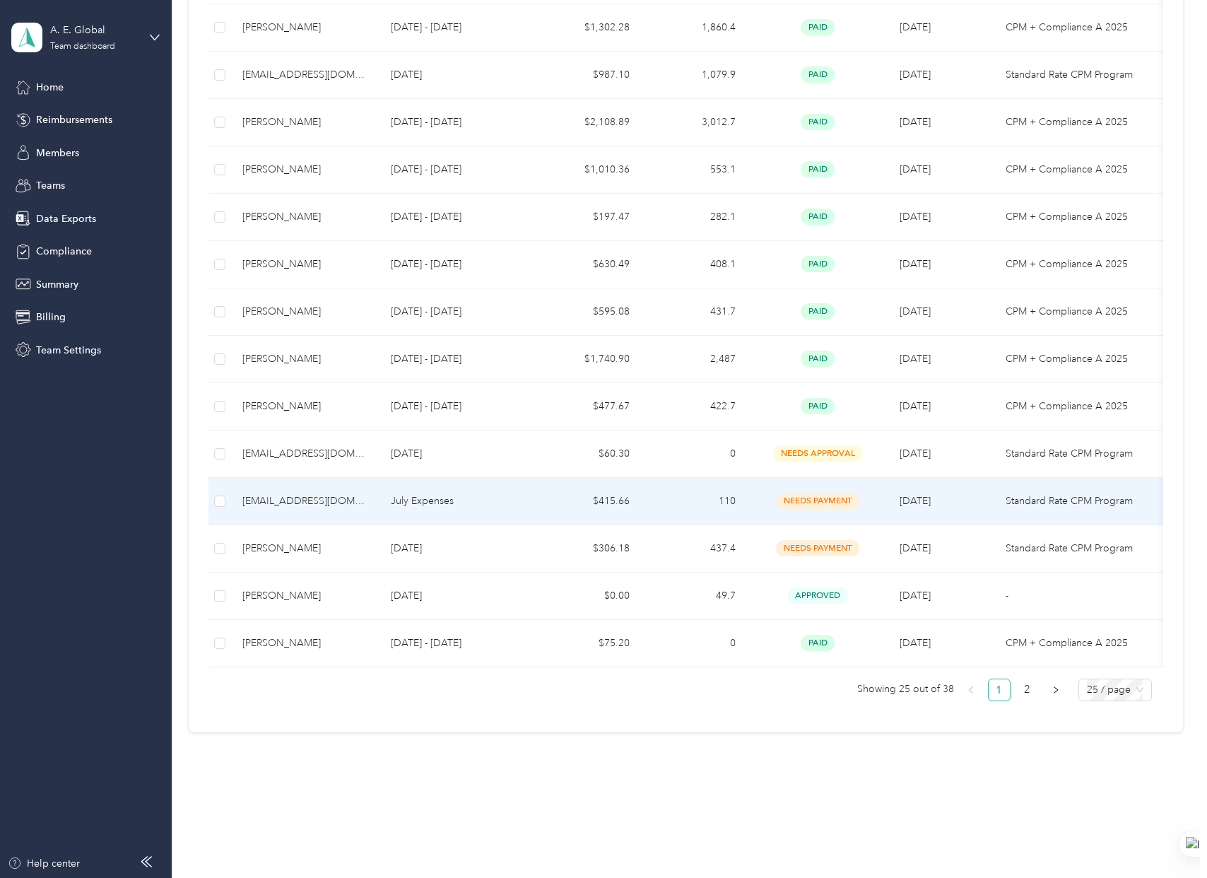
click at [233, 505] on td "[EMAIL_ADDRESS][DOMAIN_NAME]" at bounding box center [305, 501] width 148 height 47
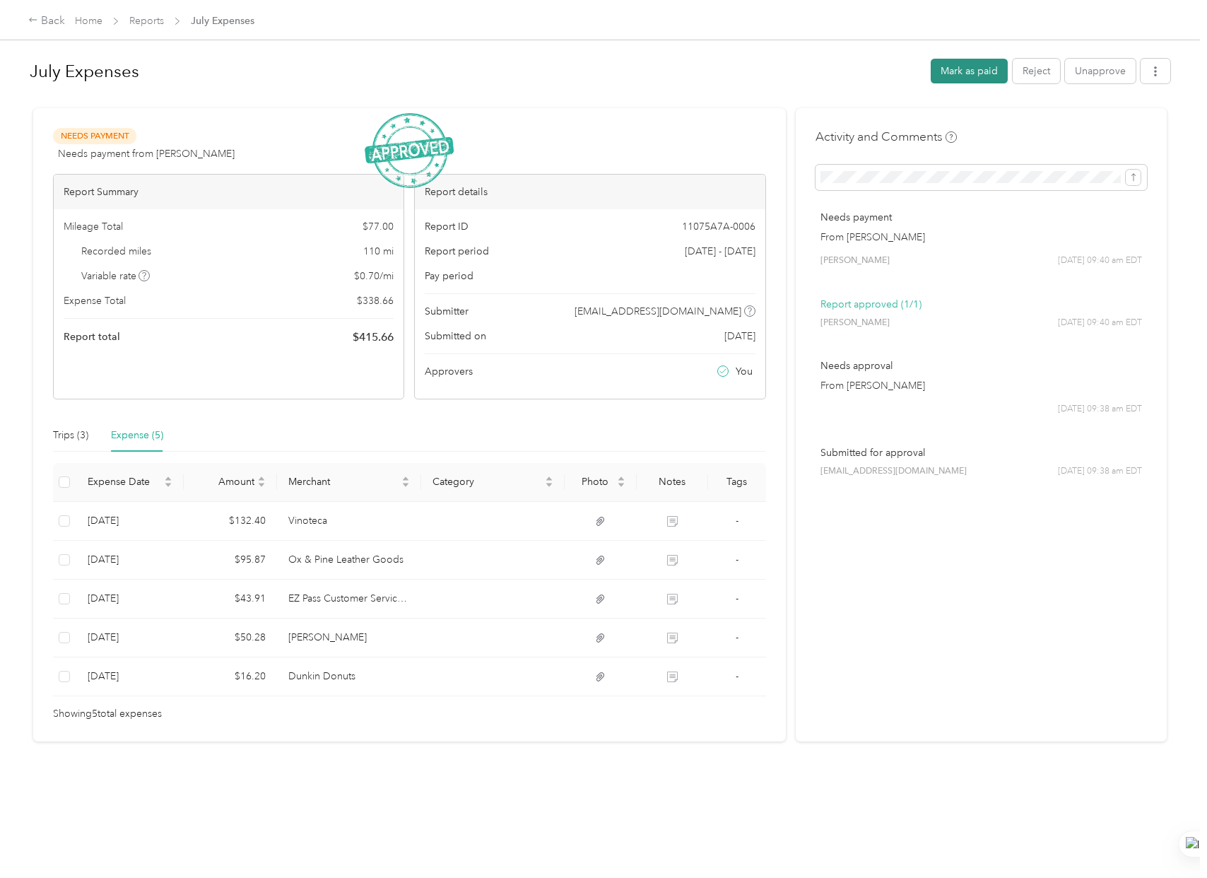
click at [949, 64] on button "Mark as paid" at bounding box center [969, 71] width 77 height 25
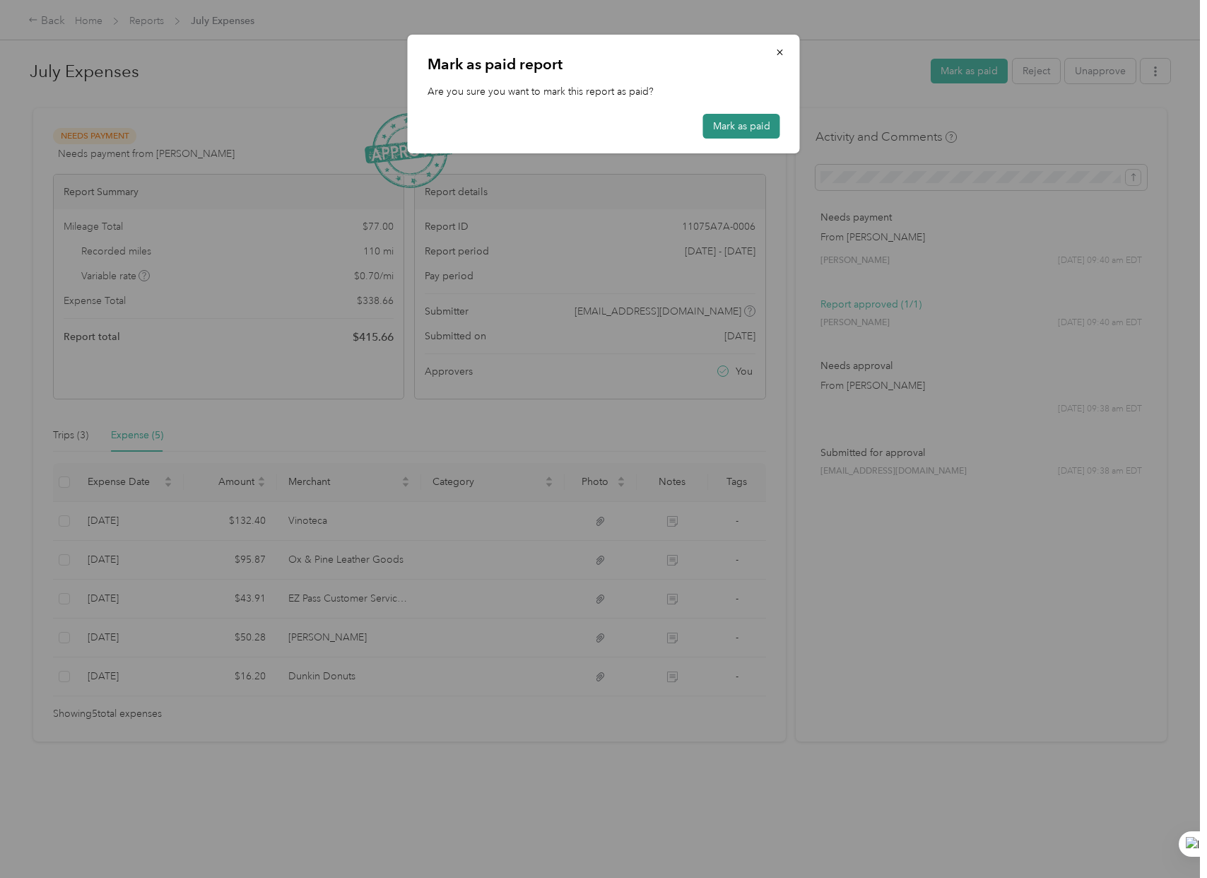
click at [759, 136] on button "Mark as paid" at bounding box center [741, 126] width 77 height 25
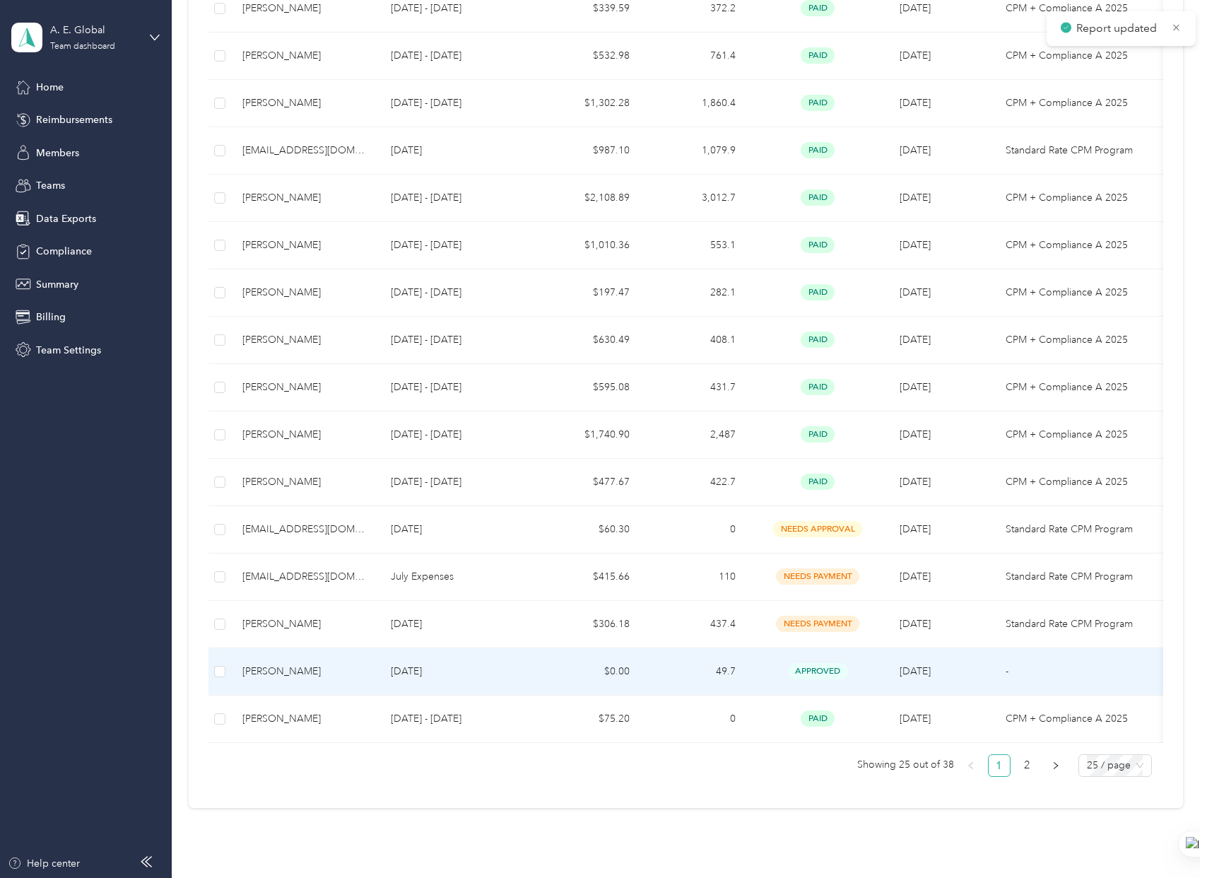
scroll to position [864, 0]
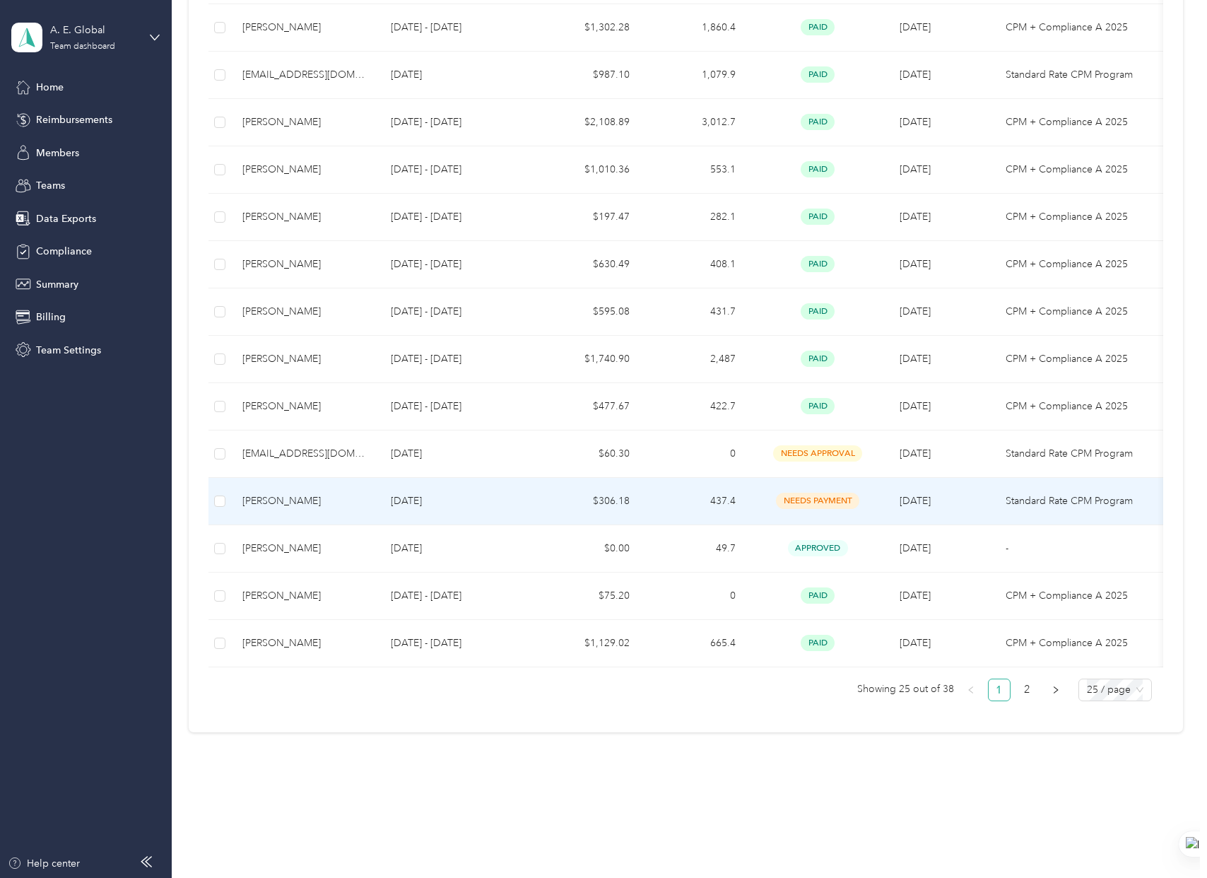
click at [266, 494] on div "[PERSON_NAME]" at bounding box center [305, 501] width 126 height 16
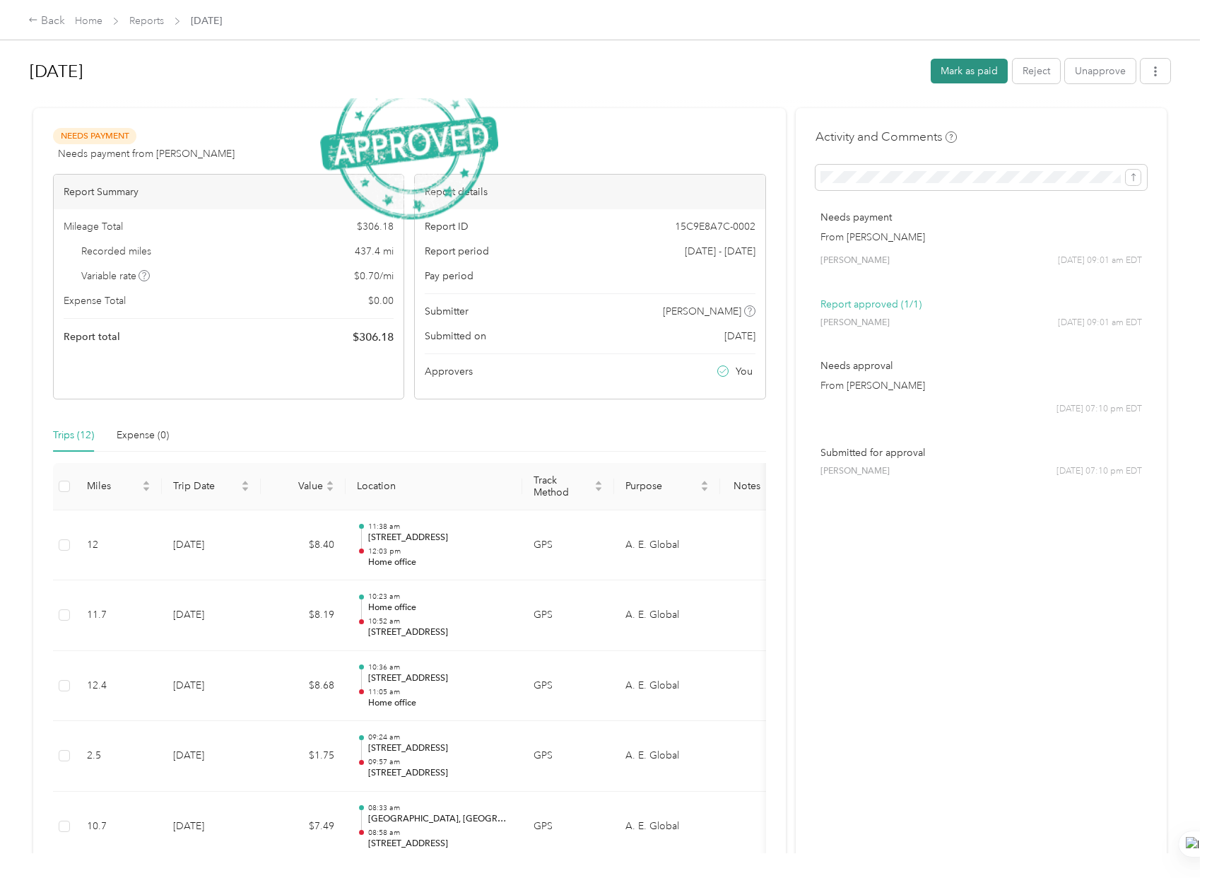
click at [937, 72] on button "Mark as paid" at bounding box center [969, 71] width 77 height 25
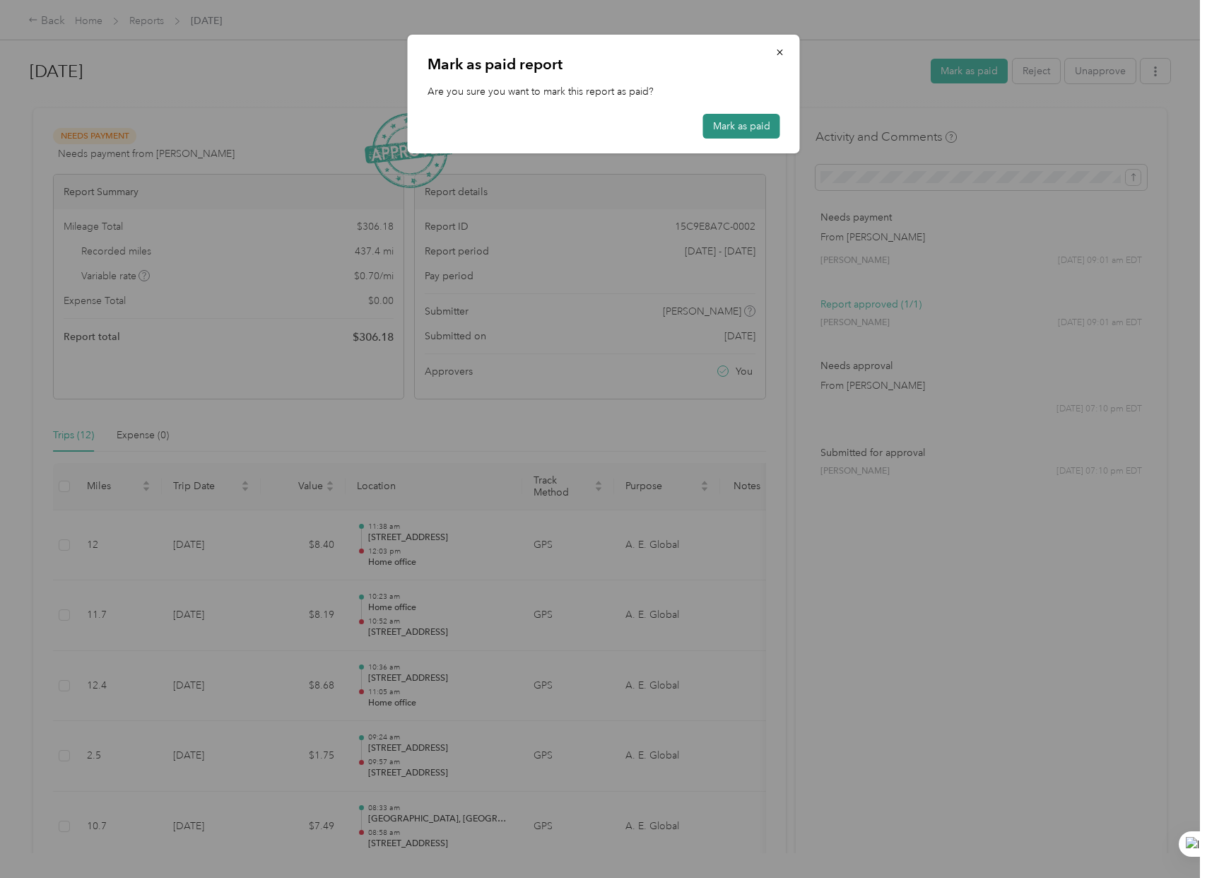
click at [764, 126] on button "Mark as paid" at bounding box center [741, 126] width 77 height 25
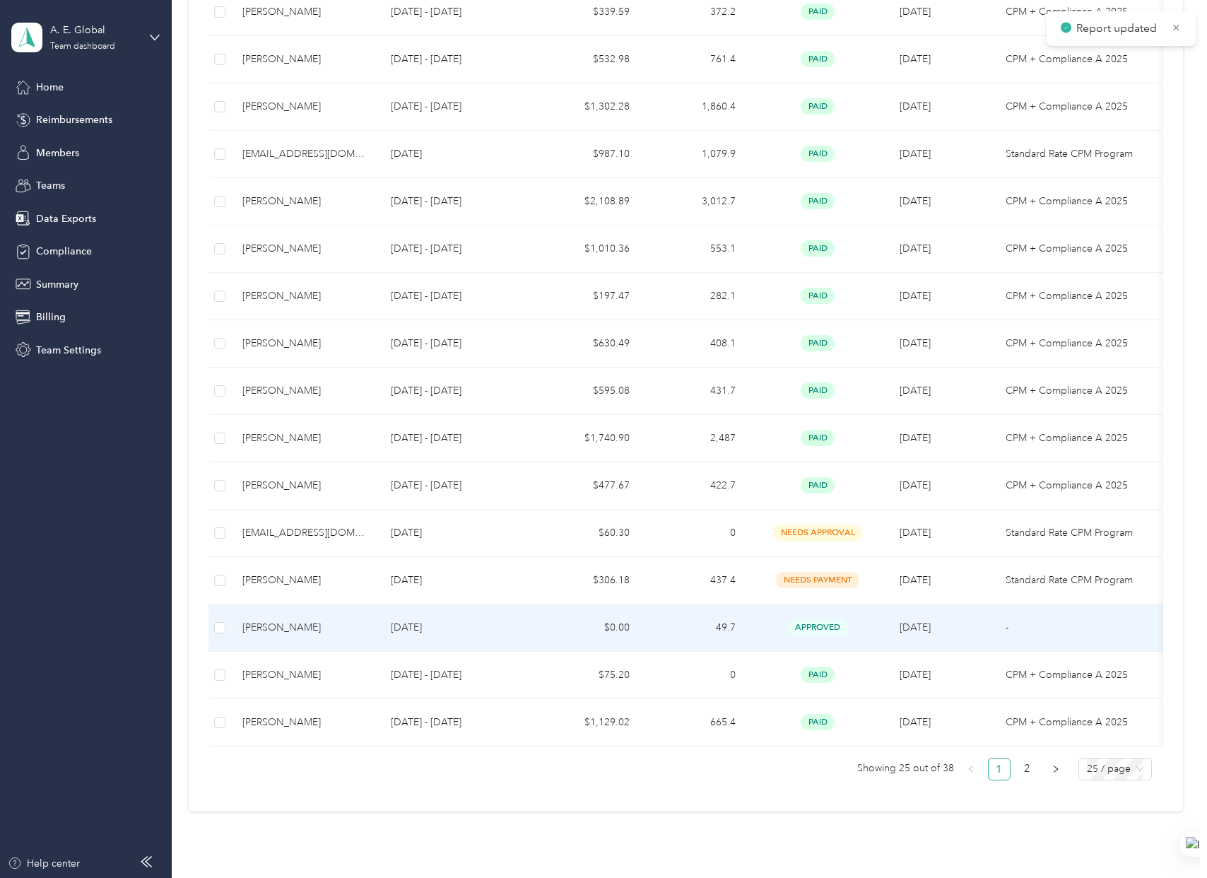
scroll to position [864, 0]
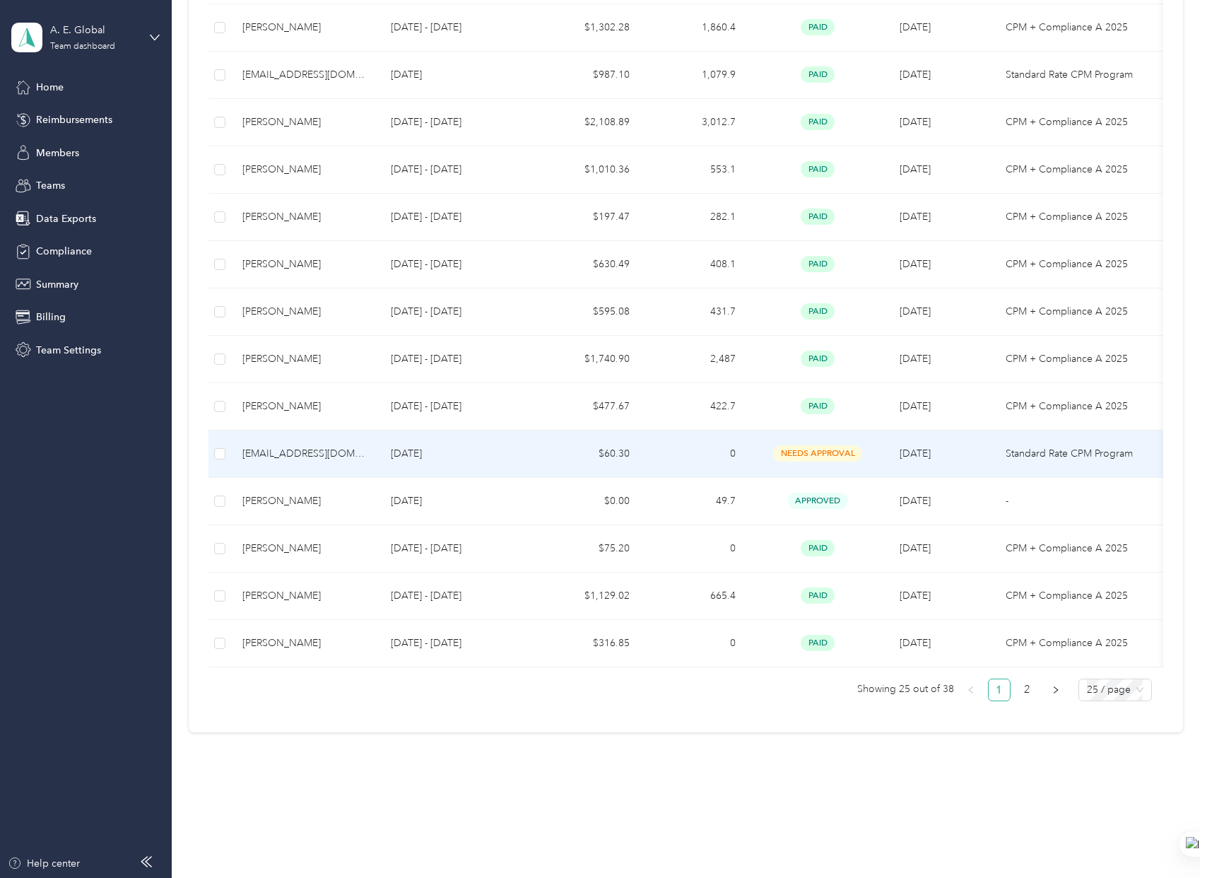
click at [404, 455] on td "[DATE]" at bounding box center [457, 453] width 155 height 47
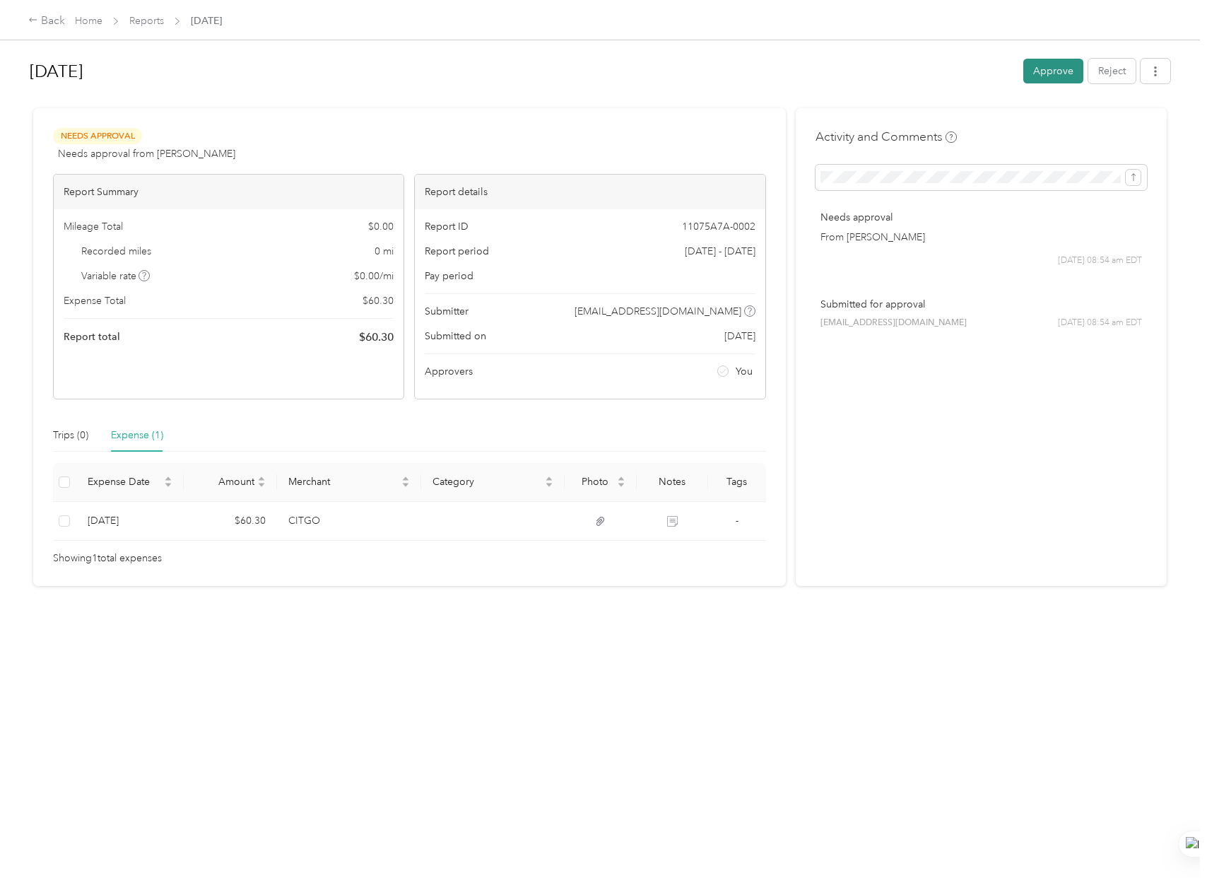
click at [1068, 64] on button "Approve" at bounding box center [1053, 71] width 60 height 25
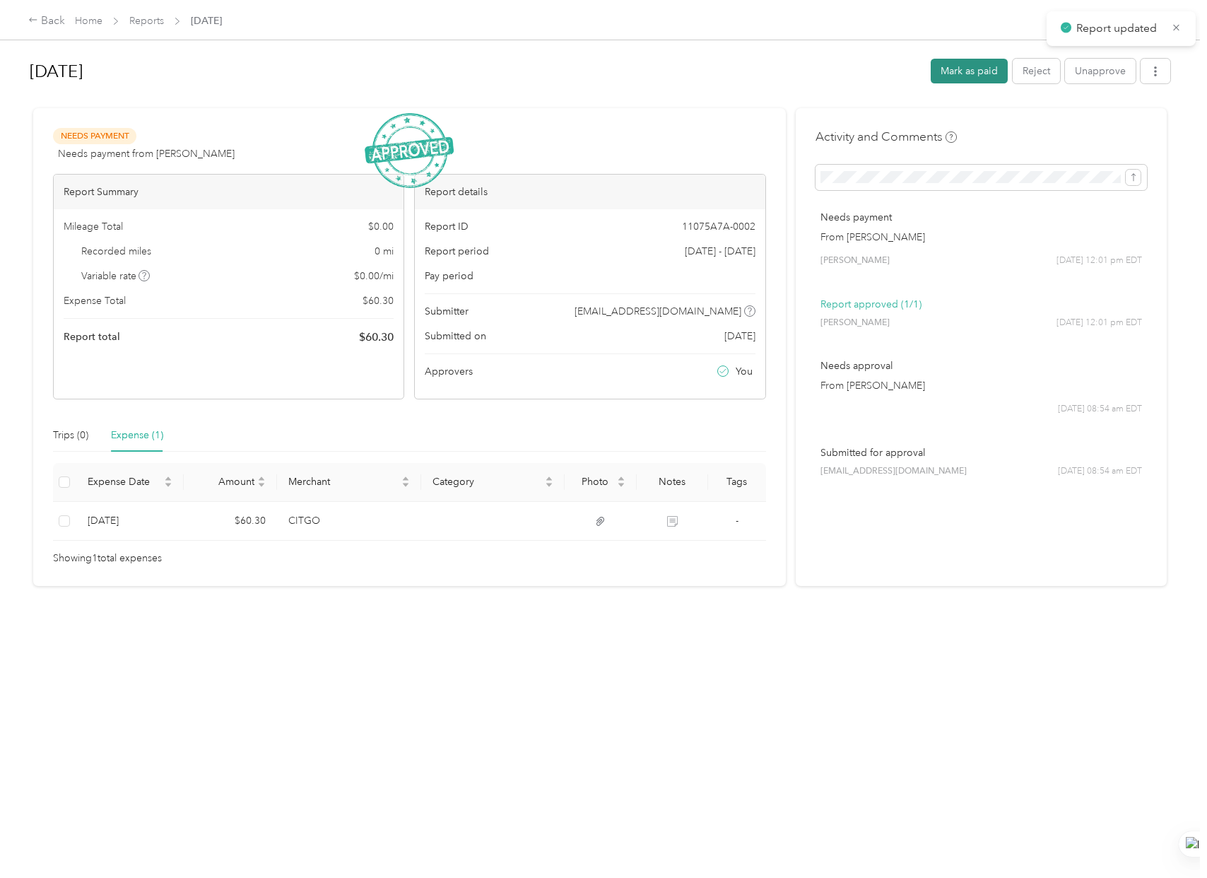
click at [949, 76] on button "Mark as paid" at bounding box center [969, 71] width 77 height 25
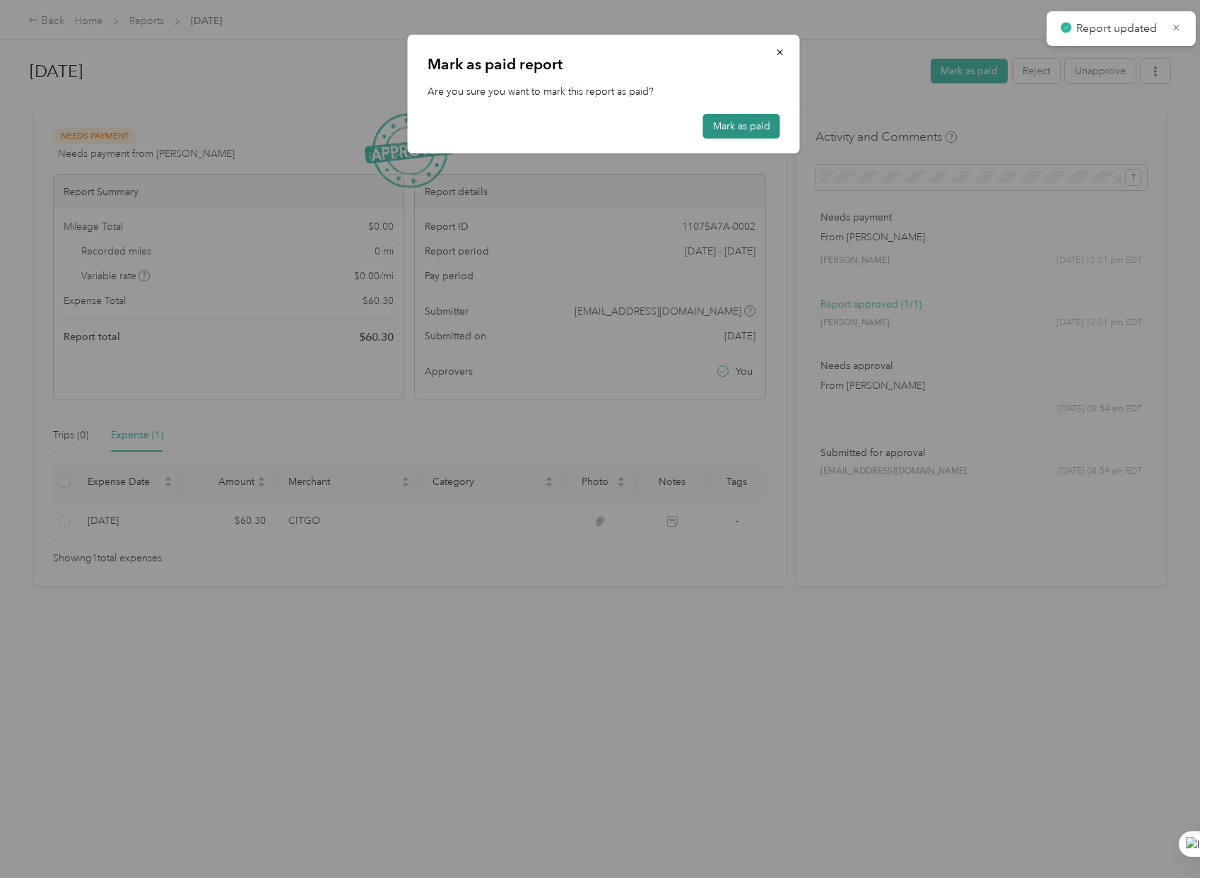
click at [755, 122] on button "Mark as paid" at bounding box center [741, 126] width 77 height 25
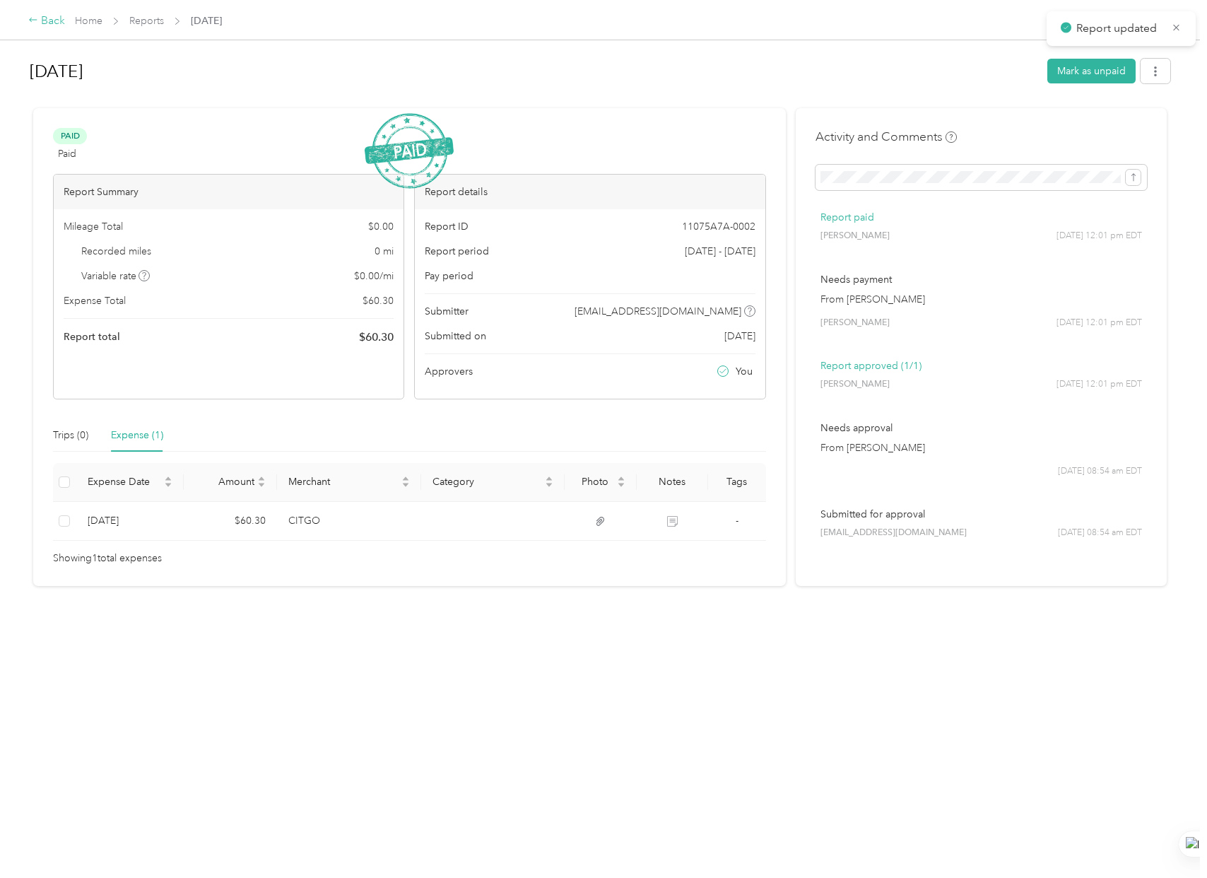
click at [52, 23] on div "Back" at bounding box center [46, 21] width 37 height 17
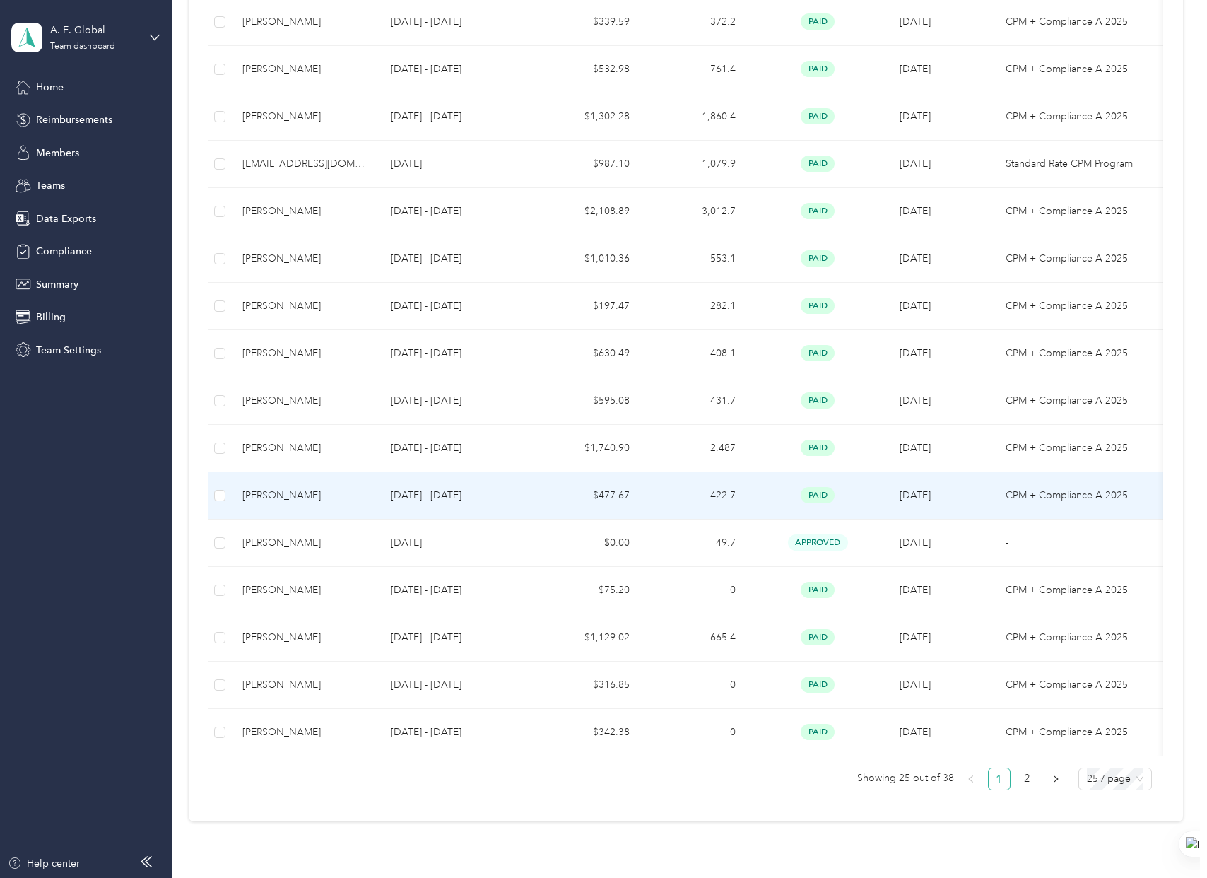
scroll to position [722, 0]
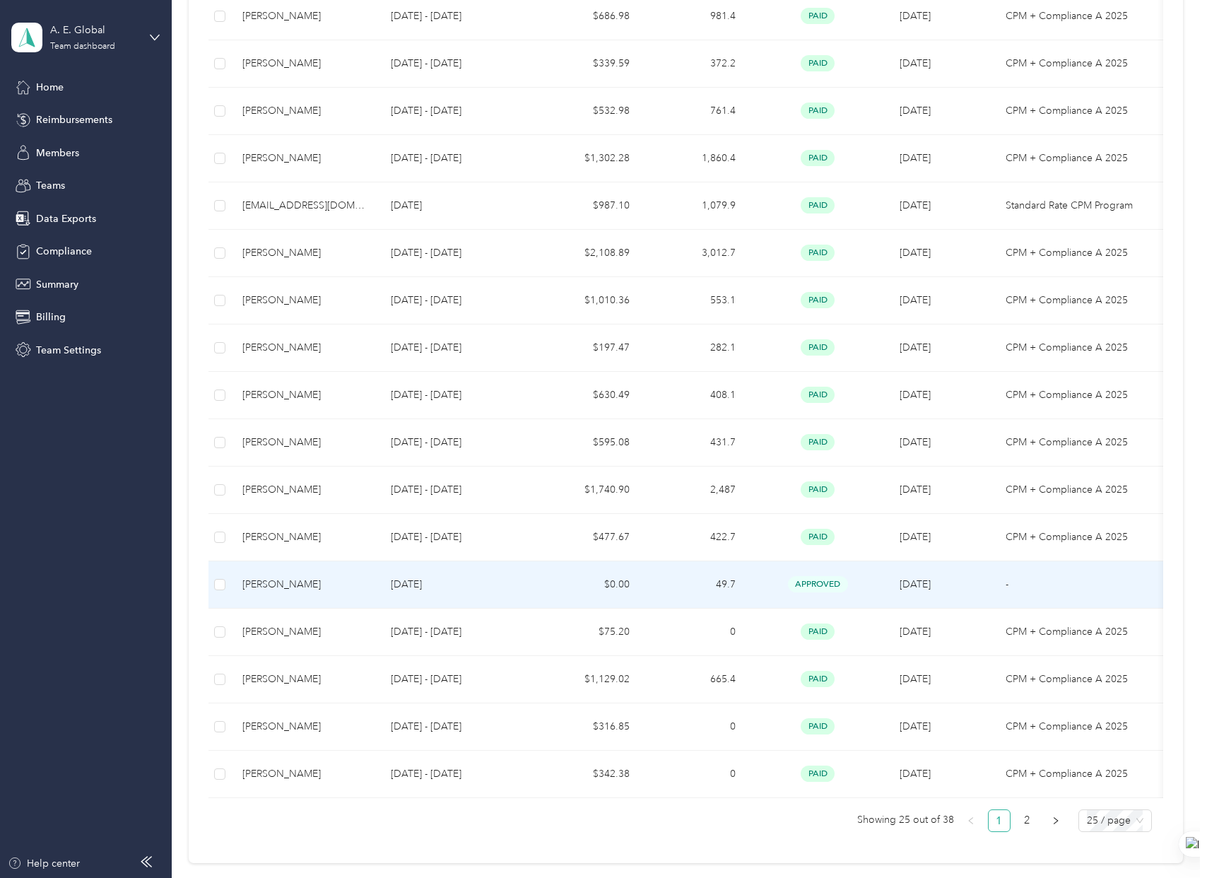
click at [411, 582] on p "[DATE]" at bounding box center [457, 585] width 133 height 16
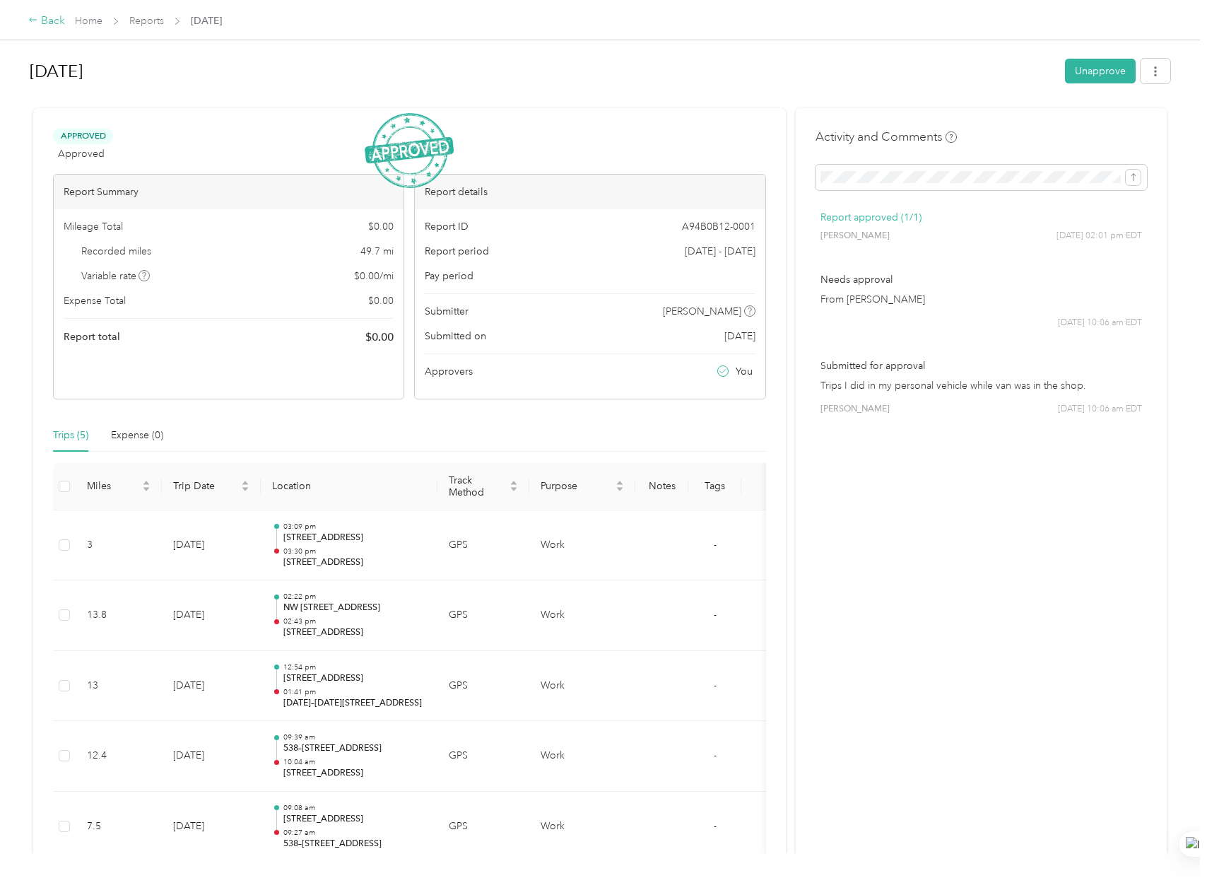
click at [44, 23] on div "Back" at bounding box center [46, 21] width 37 height 17
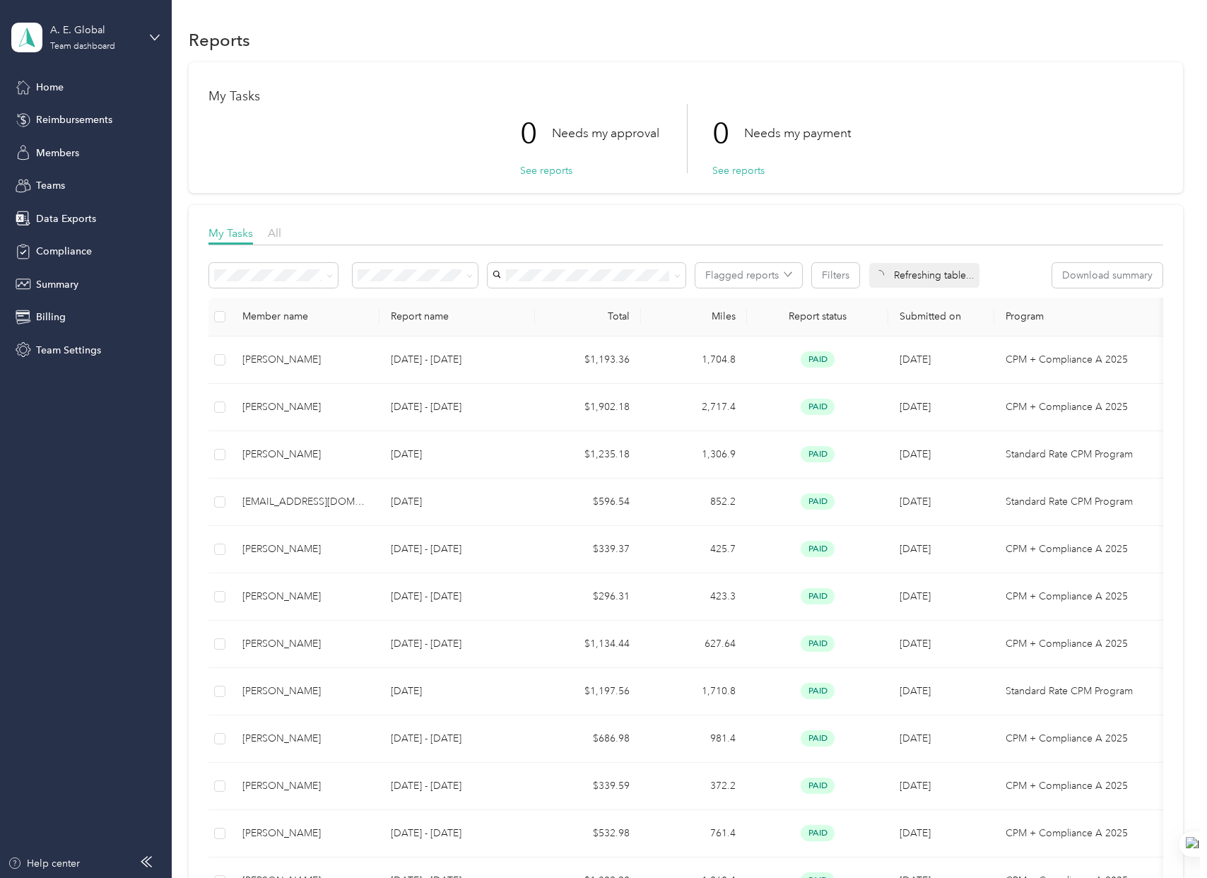
click at [398, 160] on div "0 Needs my approval See reports 0 Needs my payment See reports" at bounding box center [685, 138] width 954 height 69
